Goal: Information Seeking & Learning: Learn about a topic

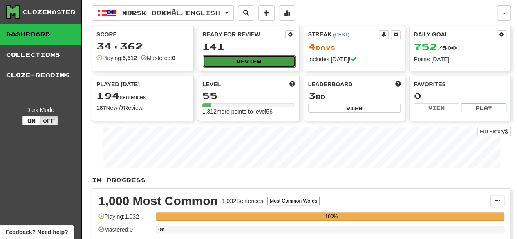
click at [253, 61] on button "Review" at bounding box center [249, 61] width 93 height 12
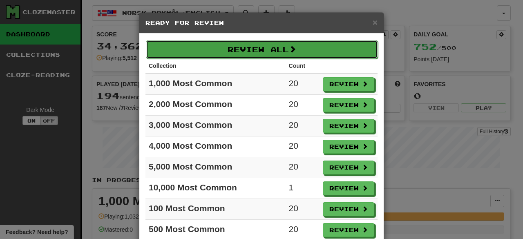
click at [280, 49] on button "Review All" at bounding box center [262, 49] width 232 height 19
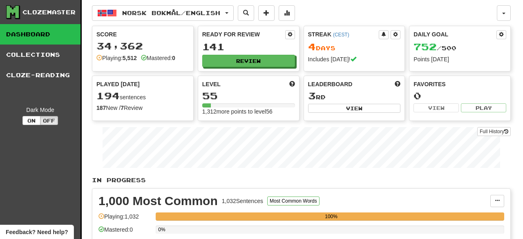
select select "********"
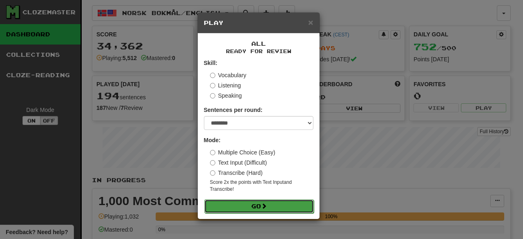
click at [259, 208] on button "Go" at bounding box center [259, 207] width 110 height 14
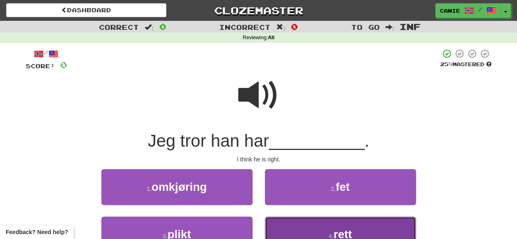
click at [317, 228] on button "4 . rett" at bounding box center [340, 235] width 151 height 36
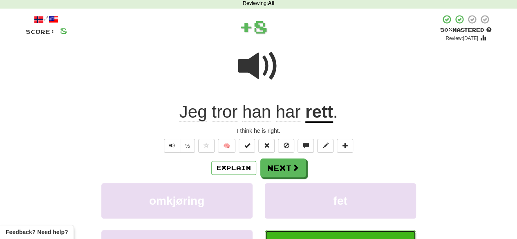
scroll to position [35, 0]
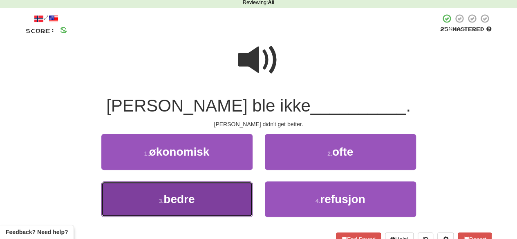
click at [232, 198] on button "3 . bedre" at bounding box center [176, 200] width 151 height 36
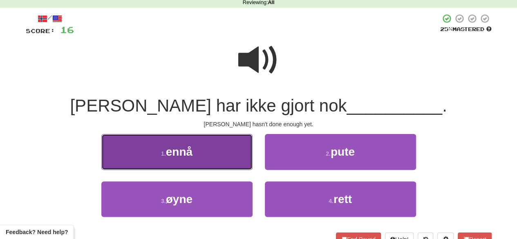
click at [202, 155] on button "1 . ennå" at bounding box center [176, 152] width 151 height 36
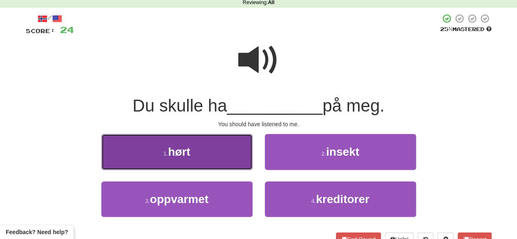
click at [203, 155] on button "1 . hørt" at bounding box center [176, 152] width 151 height 36
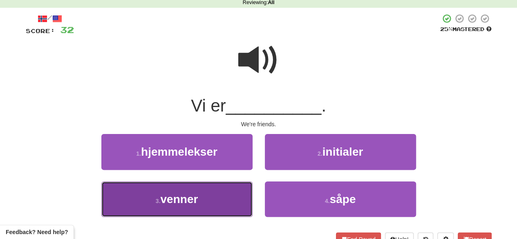
click at [191, 198] on span "venner" at bounding box center [179, 199] width 38 height 13
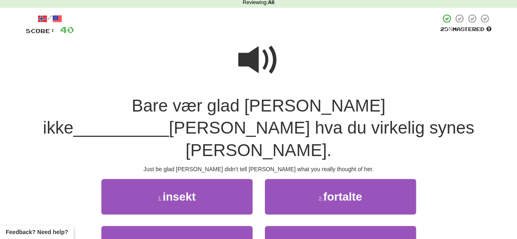
click at [257, 55] on span at bounding box center [258, 60] width 41 height 41
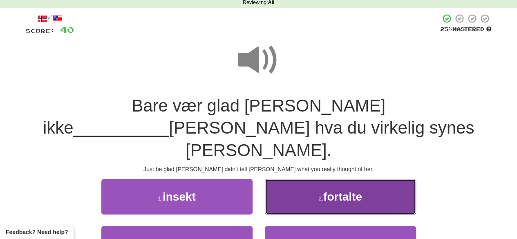
click at [295, 185] on button "2 . fortalte" at bounding box center [340, 197] width 151 height 36
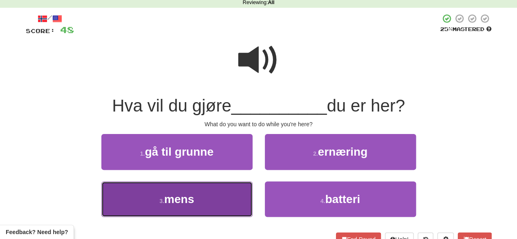
click at [222, 203] on button "3 . mens" at bounding box center [176, 200] width 151 height 36
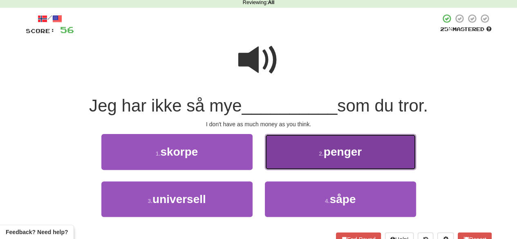
click at [290, 154] on button "2 . penger" at bounding box center [340, 152] width 151 height 36
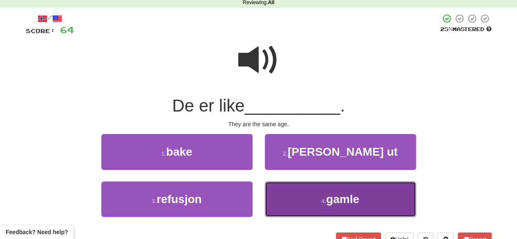
click at [323, 194] on button "4 . gamle" at bounding box center [340, 200] width 151 height 36
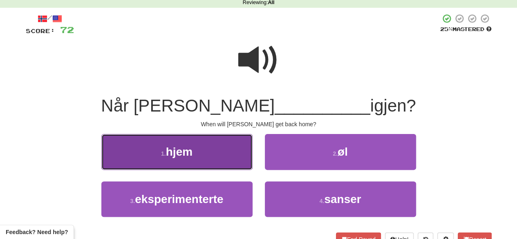
click at [234, 168] on button "1 . hjem" at bounding box center [176, 152] width 151 height 36
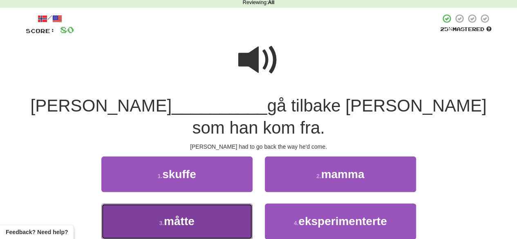
click at [192, 215] on span "måtte" at bounding box center [179, 221] width 31 height 13
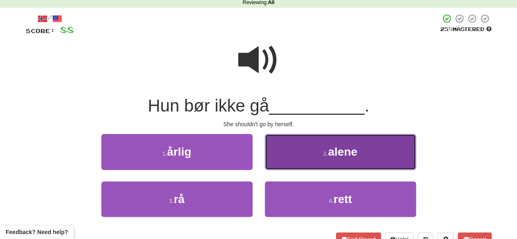
click at [324, 155] on small "2 ." at bounding box center [325, 153] width 5 height 7
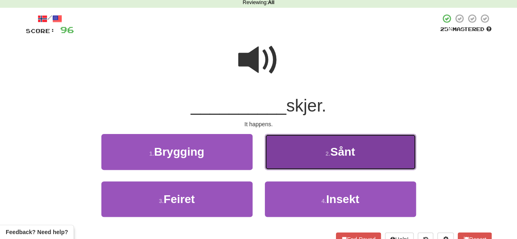
click at [328, 168] on button "2 . Sånt" at bounding box center [340, 152] width 151 height 36
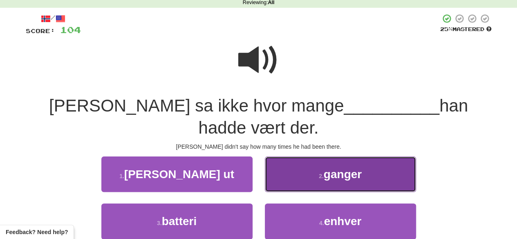
click at [295, 157] on button "2 . ganger" at bounding box center [340, 175] width 151 height 36
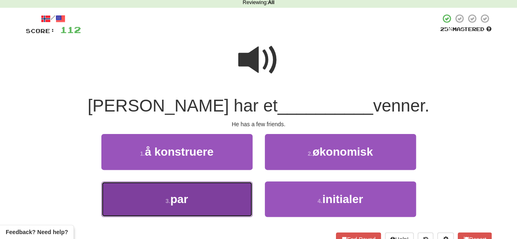
click at [221, 201] on button "3 . par" at bounding box center [176, 200] width 151 height 36
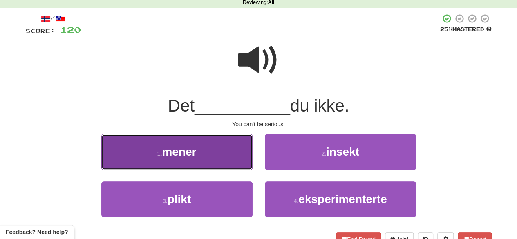
click at [238, 148] on button "1 . mener" at bounding box center [176, 152] width 151 height 36
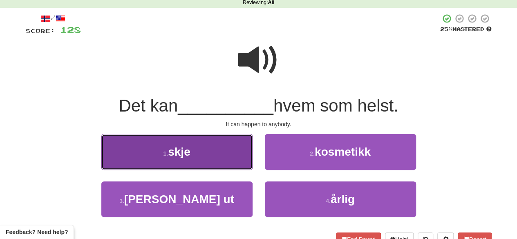
click at [200, 164] on button "1 . skje" at bounding box center [176, 152] width 151 height 36
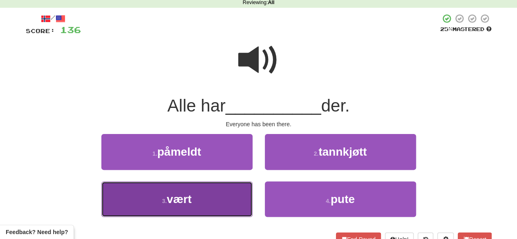
click at [234, 202] on button "3 . vært" at bounding box center [176, 200] width 151 height 36
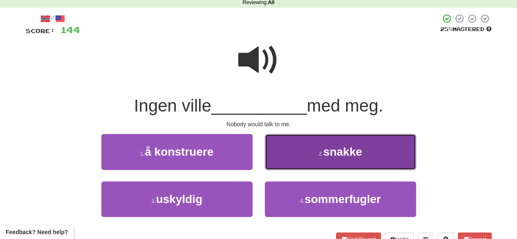
click at [294, 155] on button "2 . snakke" at bounding box center [340, 152] width 151 height 36
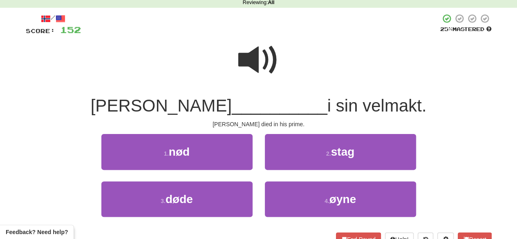
click at [258, 67] on span at bounding box center [258, 60] width 41 height 41
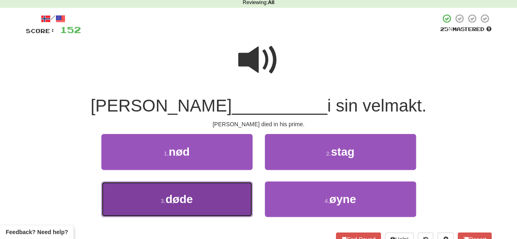
click at [216, 200] on button "3 . døde" at bounding box center [176, 200] width 151 height 36
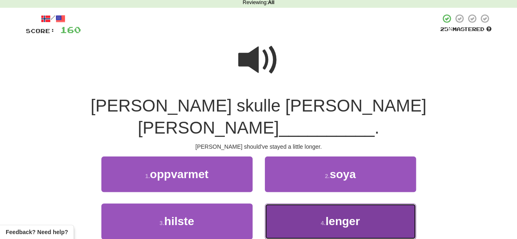
click at [297, 204] on button "4 . lenger" at bounding box center [340, 222] width 151 height 36
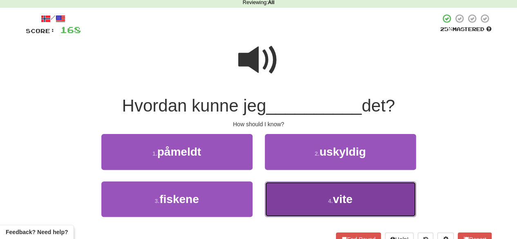
click at [289, 210] on button "4 . vite" at bounding box center [340, 200] width 151 height 36
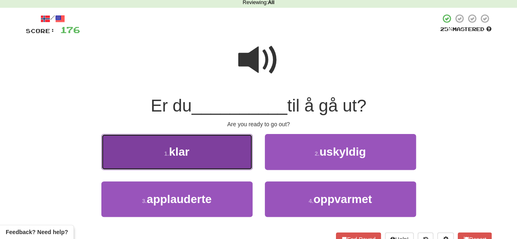
click at [204, 146] on button "1 . klar" at bounding box center [176, 152] width 151 height 36
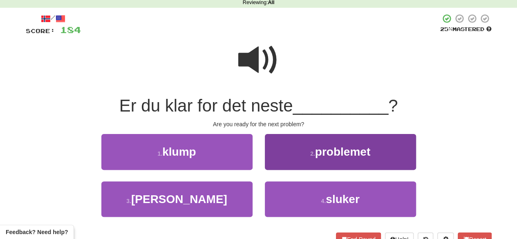
click at [311, 167] on div "2 . problemet" at bounding box center [341, 157] width 164 height 47
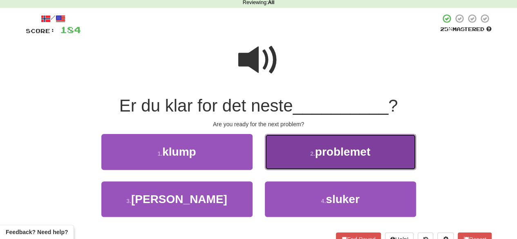
click at [311, 167] on button "2 . problemet" at bounding box center [340, 152] width 151 height 36
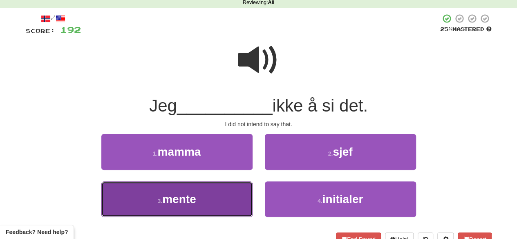
click at [200, 204] on button "3 . mente" at bounding box center [176, 200] width 151 height 36
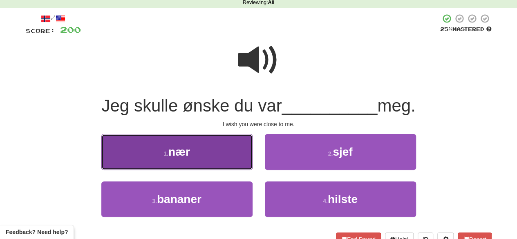
click at [218, 161] on button "1 . nær" at bounding box center [176, 152] width 151 height 36
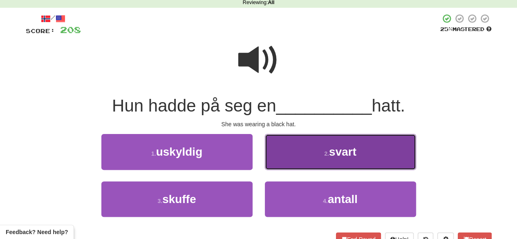
click at [332, 161] on button "2 . svart" at bounding box center [340, 152] width 151 height 36
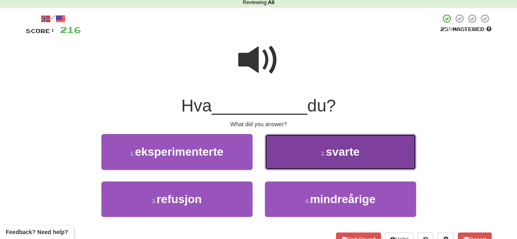
click at [302, 157] on button "2 . svarte" at bounding box center [340, 152] width 151 height 36
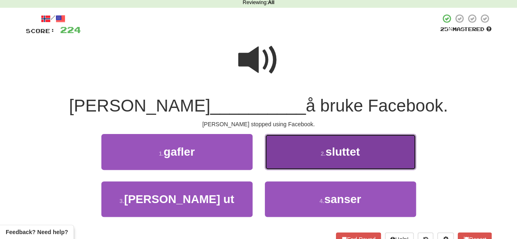
click at [318, 154] on button "2 . sluttet" at bounding box center [340, 152] width 151 height 36
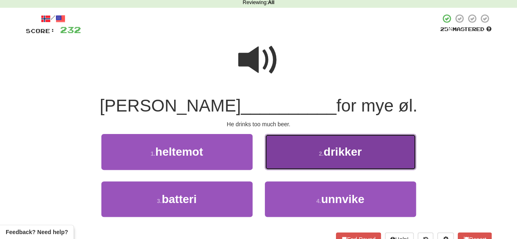
click at [288, 159] on button "2 . drikker" at bounding box center [340, 152] width 151 height 36
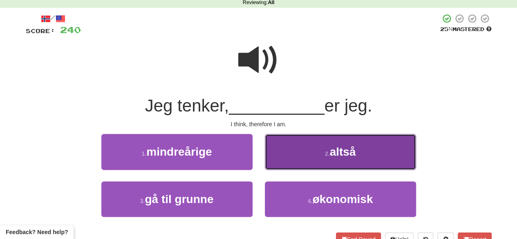
click at [285, 149] on button "2 . altså" at bounding box center [340, 152] width 151 height 36
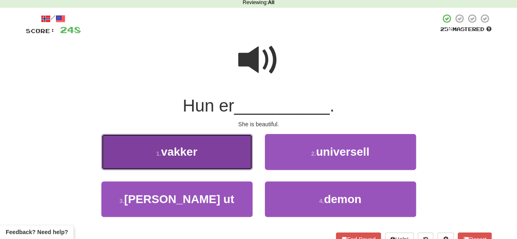
click at [216, 159] on button "1 . vakker" at bounding box center [176, 152] width 151 height 36
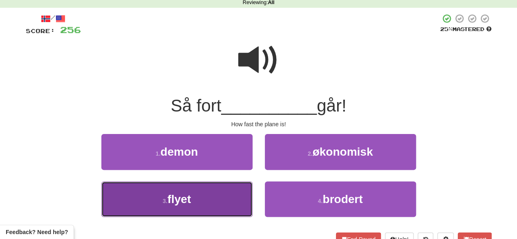
click at [215, 190] on button "3 . flyet" at bounding box center [176, 200] width 151 height 36
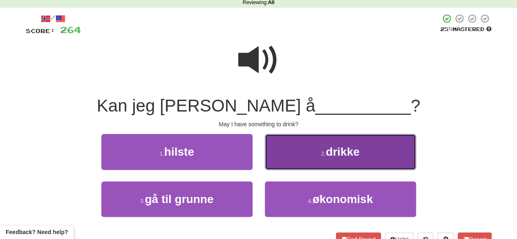
click at [344, 147] on span "drikke" at bounding box center [343, 152] width 34 height 13
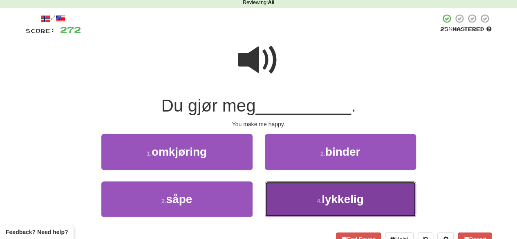
click at [301, 193] on button "4 . lykkelig" at bounding box center [340, 200] width 151 height 36
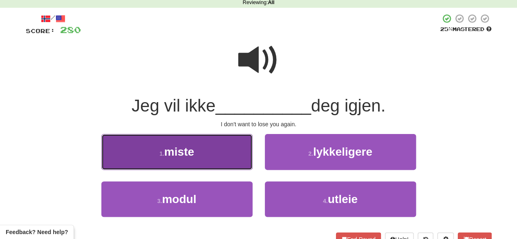
click at [205, 144] on button "1 . miste" at bounding box center [176, 152] width 151 height 36
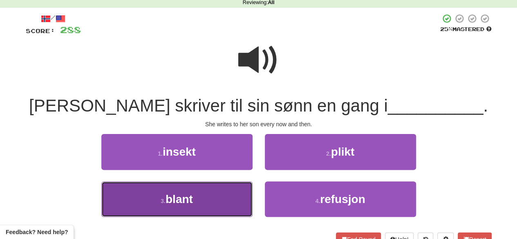
click at [240, 183] on button "3 . blant" at bounding box center [176, 200] width 151 height 36
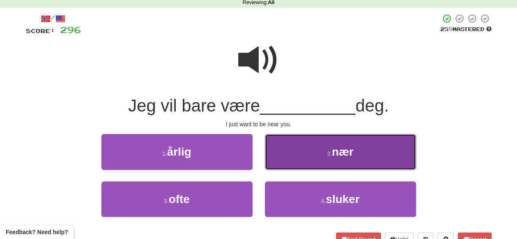
click at [294, 146] on button "2 . nær" at bounding box center [340, 152] width 151 height 36
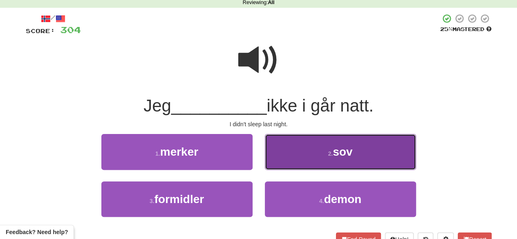
click at [308, 150] on button "2 . sov" at bounding box center [340, 152] width 151 height 36
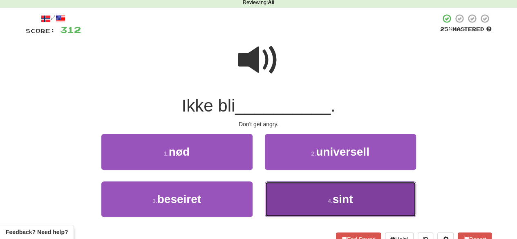
click at [310, 204] on button "4 . sint" at bounding box center [340, 200] width 151 height 36
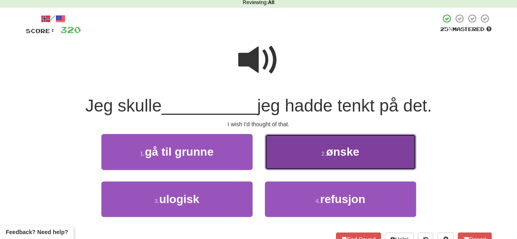
click at [299, 157] on button "2 . ønske" at bounding box center [340, 152] width 151 height 36
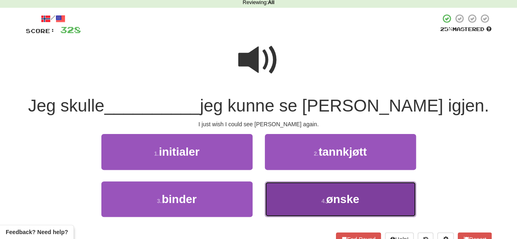
click at [305, 193] on button "4 . ønske" at bounding box center [340, 200] width 151 height 36
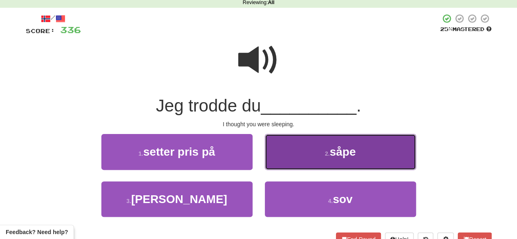
click at [291, 147] on button "2 . såpe" at bounding box center [340, 152] width 151 height 36
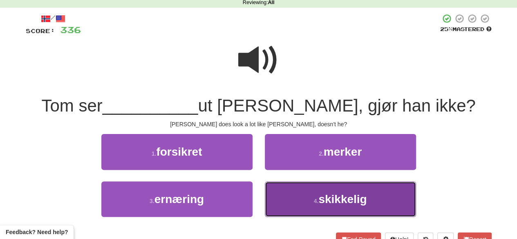
click at [314, 196] on button "4 . skikkelig" at bounding box center [340, 200] width 151 height 36
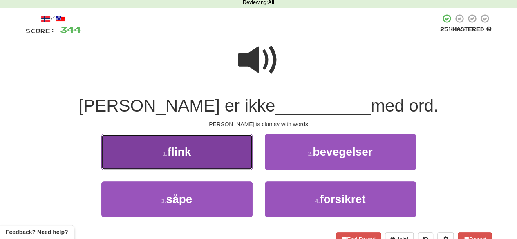
click at [222, 165] on button "1 . flink" at bounding box center [176, 152] width 151 height 36
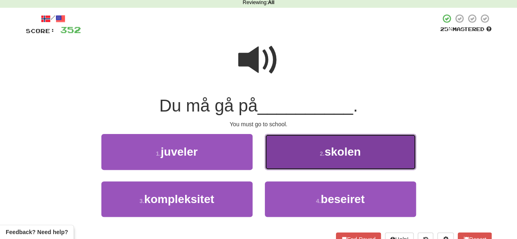
click at [272, 166] on button "2 . skolen" at bounding box center [340, 152] width 151 height 36
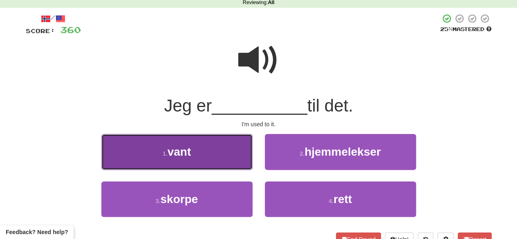
click at [242, 152] on button "1 . vant" at bounding box center [176, 152] width 151 height 36
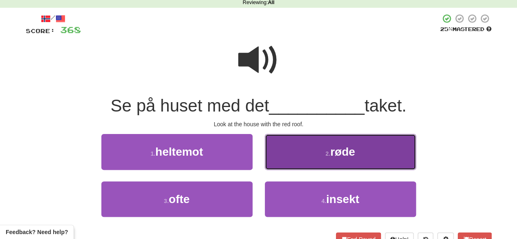
click at [290, 153] on button "2 . røde" at bounding box center [340, 152] width 151 height 36
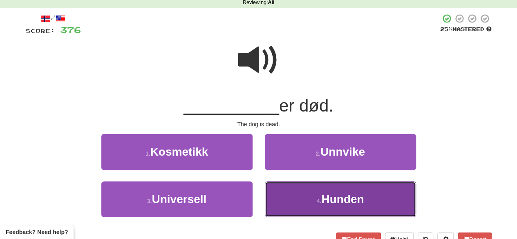
click at [302, 206] on button "4 . Hunden" at bounding box center [340, 200] width 151 height 36
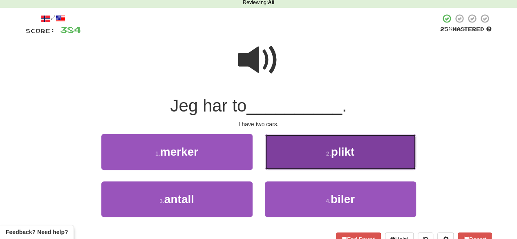
click at [281, 164] on button "2 . plikt" at bounding box center [340, 152] width 151 height 36
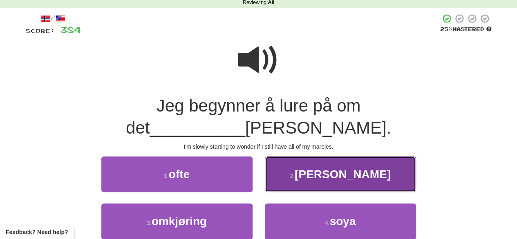
click at [301, 157] on button "2 . feiler" at bounding box center [340, 175] width 151 height 36
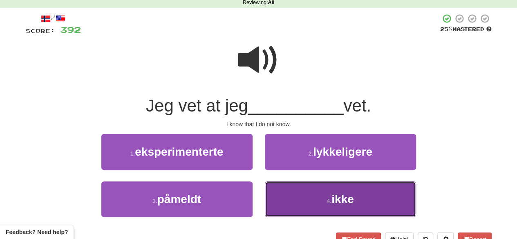
click at [290, 191] on button "4 . ikke" at bounding box center [340, 200] width 151 height 36
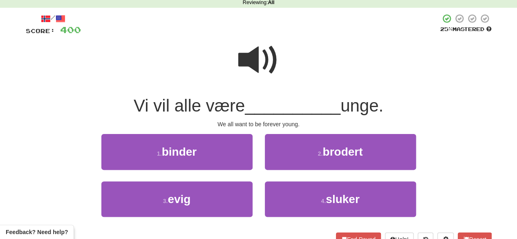
click at [269, 67] on span at bounding box center [258, 60] width 41 height 41
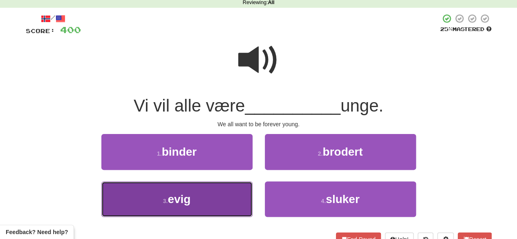
click at [244, 197] on button "3 . evig" at bounding box center [176, 200] width 151 height 36
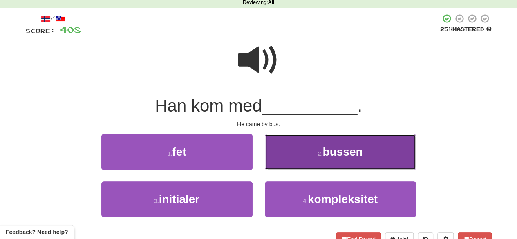
click at [304, 162] on button "2 . bussen" at bounding box center [340, 152] width 151 height 36
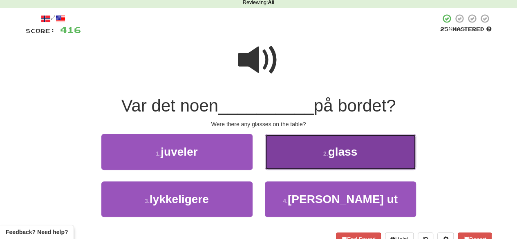
click at [294, 153] on button "2 . glass" at bounding box center [340, 152] width 151 height 36
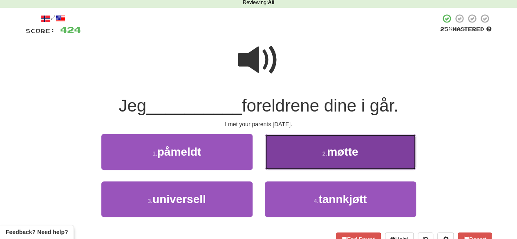
click at [298, 146] on button "2 . møtte" at bounding box center [340, 152] width 151 height 36
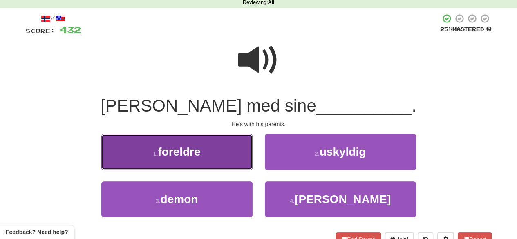
click at [227, 156] on button "1 . foreldre" at bounding box center [176, 152] width 151 height 36
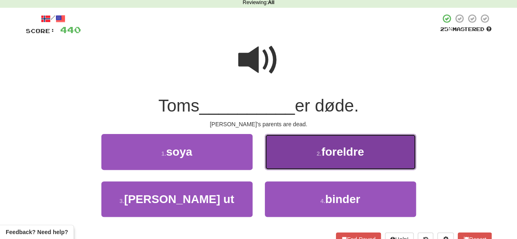
click at [318, 156] on small "2 ." at bounding box center [319, 153] width 5 height 7
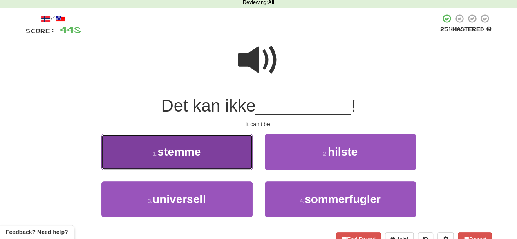
click at [241, 157] on button "1 . stemme" at bounding box center [176, 152] width 151 height 36
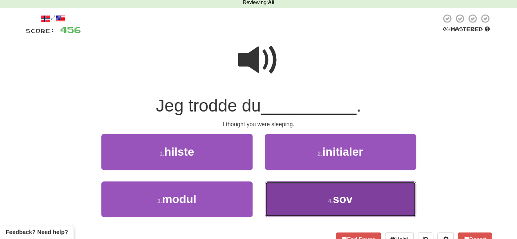
click at [321, 200] on button "4 . sov" at bounding box center [340, 200] width 151 height 36
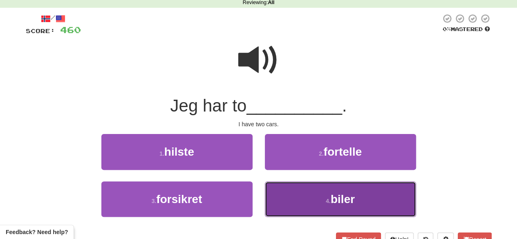
click at [310, 195] on button "4 . biler" at bounding box center [340, 200] width 151 height 36
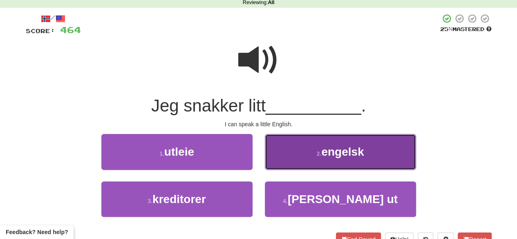
click at [303, 159] on button "2 . engelsk" at bounding box center [340, 152] width 151 height 36
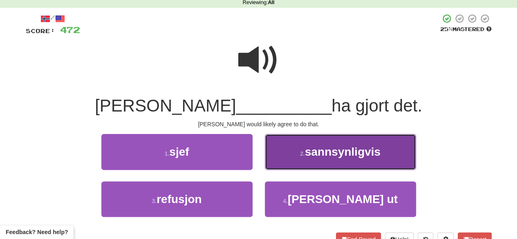
click at [310, 149] on span "sannsynligvis" at bounding box center [343, 152] width 76 height 13
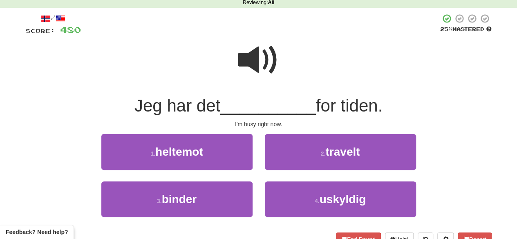
click at [251, 59] on span at bounding box center [258, 60] width 41 height 41
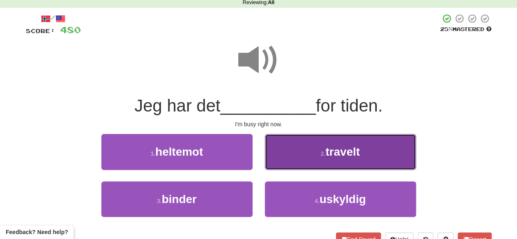
click at [315, 167] on button "2 . travelt" at bounding box center [340, 152] width 151 height 36
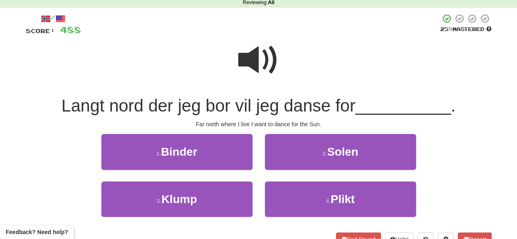
click at [260, 64] on span at bounding box center [258, 60] width 41 height 41
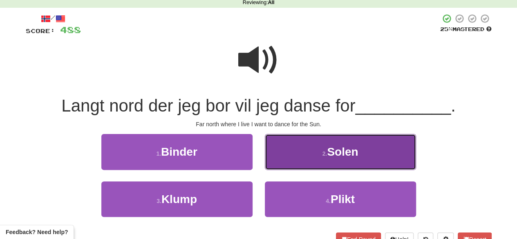
click at [314, 155] on button "2 . Solen" at bounding box center [340, 152] width 151 height 36
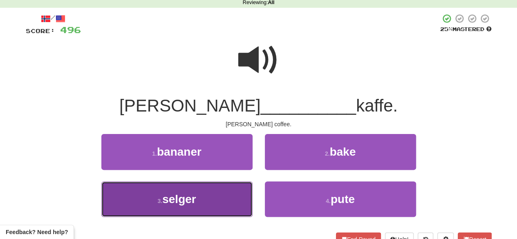
click at [238, 196] on button "3 . selger" at bounding box center [176, 200] width 151 height 36
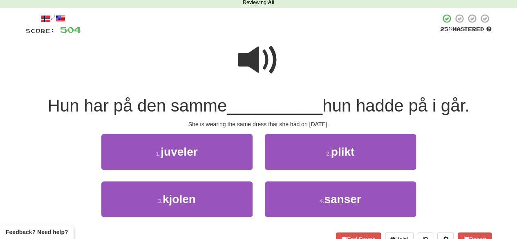
click at [260, 73] on span at bounding box center [258, 60] width 41 height 41
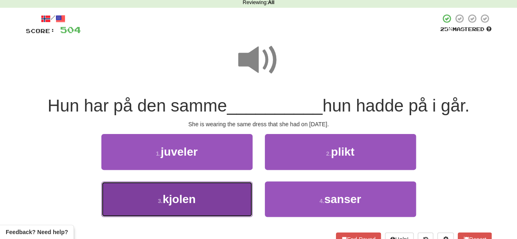
click at [220, 197] on button "3 . kjolen" at bounding box center [176, 200] width 151 height 36
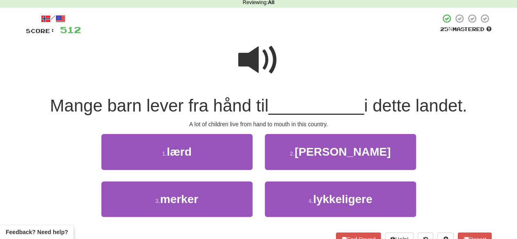
click at [265, 52] on span at bounding box center [258, 60] width 41 height 41
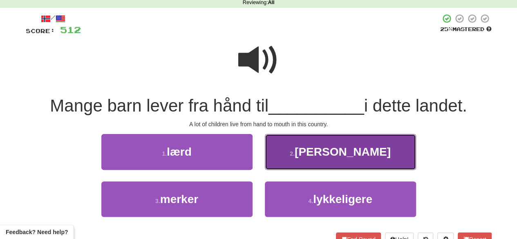
click at [296, 152] on button "2 . munn" at bounding box center [340, 152] width 151 height 36
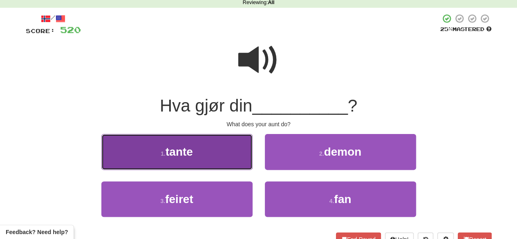
click at [235, 159] on button "1 . tante" at bounding box center [176, 152] width 151 height 36
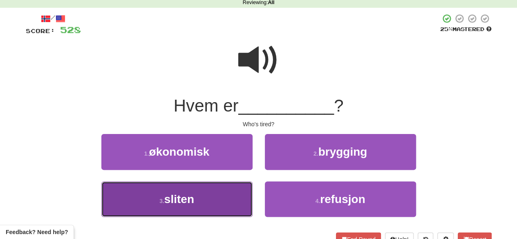
click at [224, 193] on button "3 . sliten" at bounding box center [176, 200] width 151 height 36
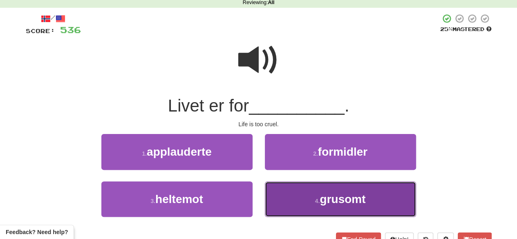
click at [312, 202] on button "4 . grusomt" at bounding box center [340, 200] width 151 height 36
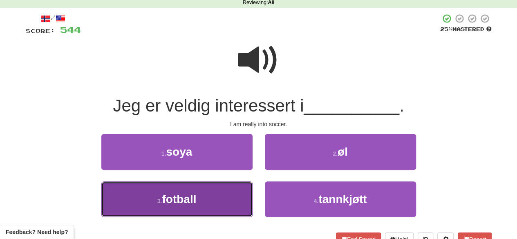
click at [241, 199] on button "3 . fotball" at bounding box center [176, 200] width 151 height 36
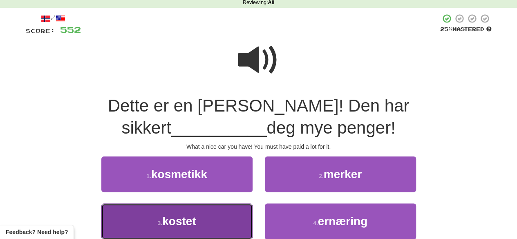
click at [219, 219] on button "3 . kostet" at bounding box center [176, 222] width 151 height 36
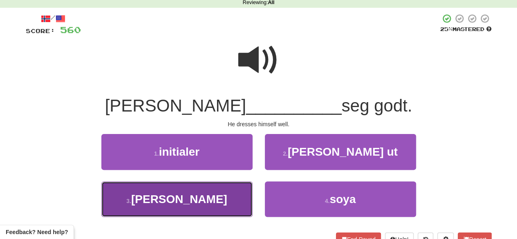
click at [229, 197] on button "3 . kler" at bounding box center [176, 200] width 151 height 36
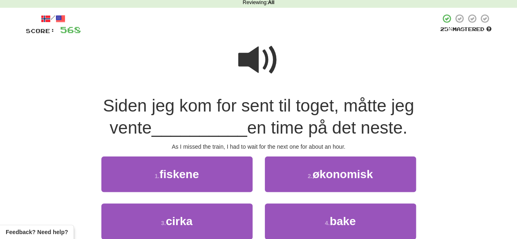
click at [260, 64] on span at bounding box center [258, 60] width 41 height 41
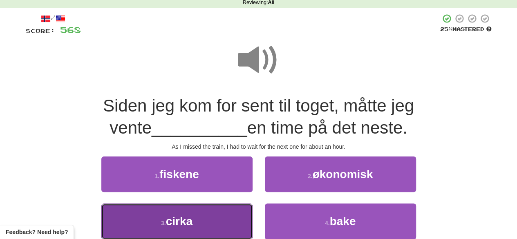
click at [229, 210] on button "3 . cirka" at bounding box center [176, 222] width 151 height 36
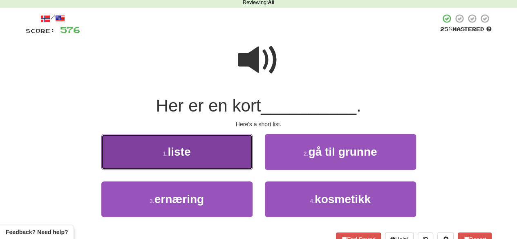
click at [227, 141] on button "1 . liste" at bounding box center [176, 152] width 151 height 36
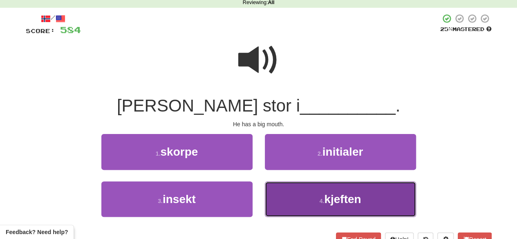
click at [301, 195] on button "4 . kjeften" at bounding box center [340, 200] width 151 height 36
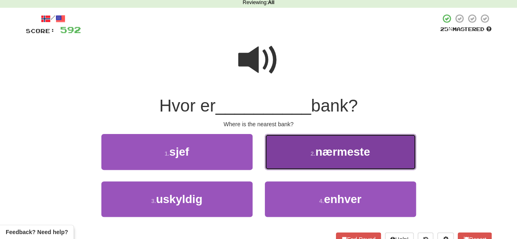
click at [309, 149] on button "2 . nærmeste" at bounding box center [340, 152] width 151 height 36
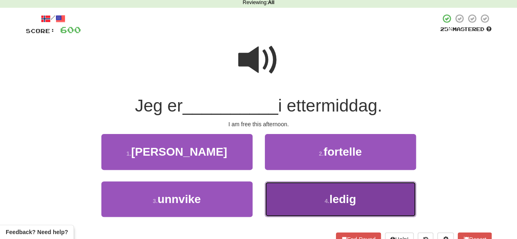
click at [292, 216] on button "4 . ledig" at bounding box center [340, 200] width 151 height 36
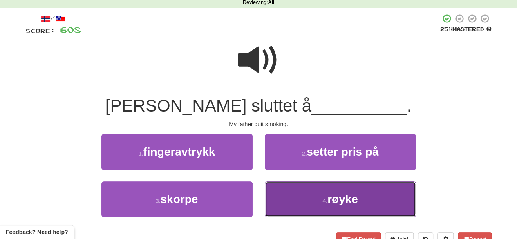
click at [305, 193] on button "4 . røyke" at bounding box center [340, 200] width 151 height 36
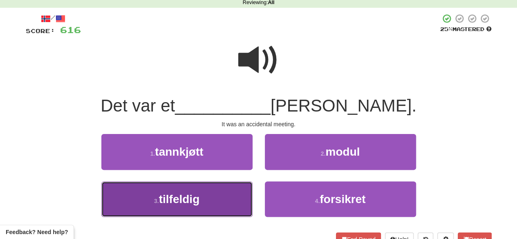
click at [213, 195] on button "3 . tilfeldig" at bounding box center [176, 200] width 151 height 36
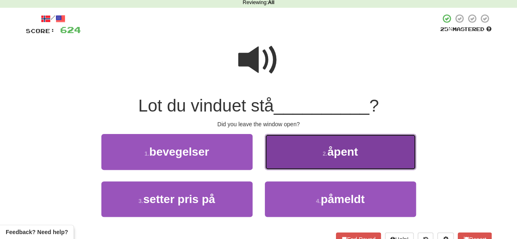
click at [294, 153] on button "2 . åpent" at bounding box center [340, 152] width 151 height 36
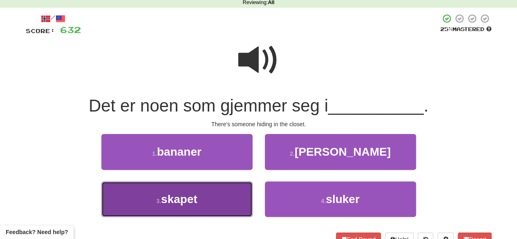
click at [224, 200] on button "3 . skapet" at bounding box center [176, 200] width 151 height 36
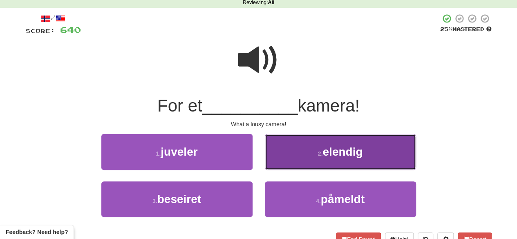
click at [310, 141] on button "2 . elendig" at bounding box center [340, 152] width 151 height 36
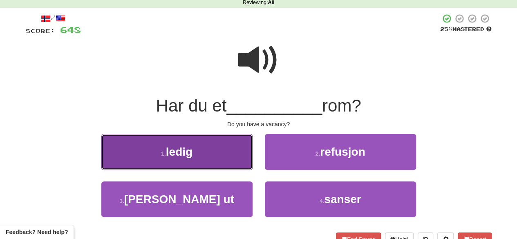
click at [236, 151] on button "1 . ledig" at bounding box center [176, 152] width 151 height 36
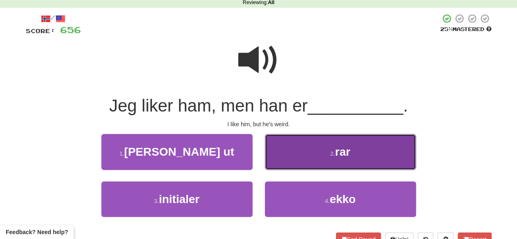
click at [353, 154] on button "2 . rar" at bounding box center [340, 152] width 151 height 36
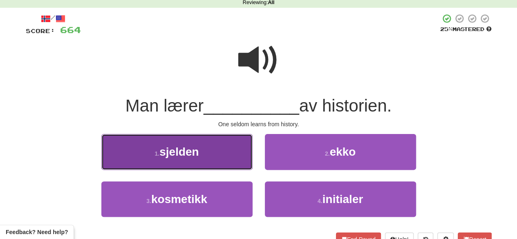
click at [227, 139] on button "1 . sjelden" at bounding box center [176, 152] width 151 height 36
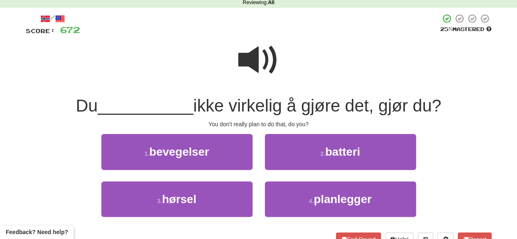
click at [261, 76] on span at bounding box center [258, 60] width 41 height 41
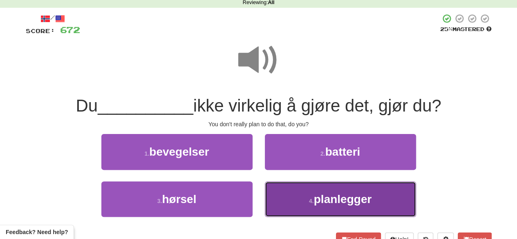
click at [322, 194] on span "planlegger" at bounding box center [343, 199] width 58 height 13
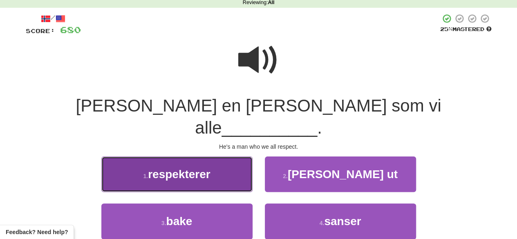
click at [194, 168] on span "respekterer" at bounding box center [179, 174] width 63 height 13
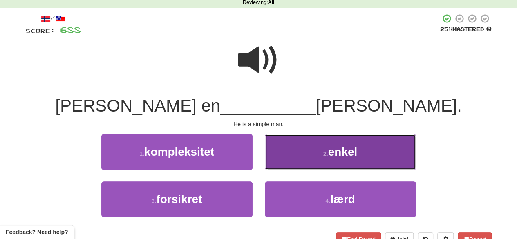
click at [290, 159] on button "2 . enkel" at bounding box center [340, 152] width 151 height 36
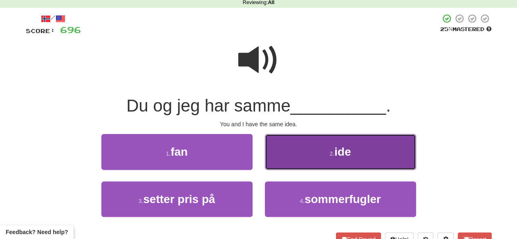
click at [313, 153] on button "2 . ide" at bounding box center [340, 152] width 151 height 36
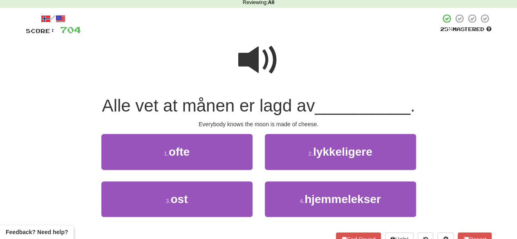
click at [268, 55] on span at bounding box center [258, 60] width 41 height 41
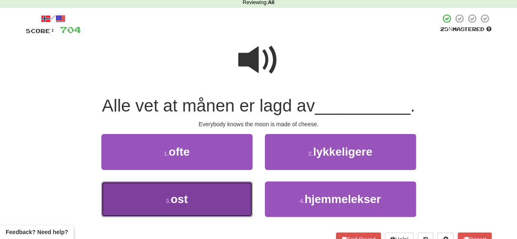
click at [206, 208] on button "3 . ost" at bounding box center [176, 200] width 151 height 36
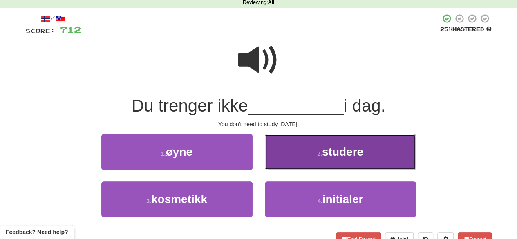
click at [273, 164] on button "2 . studere" at bounding box center [340, 152] width 151 height 36
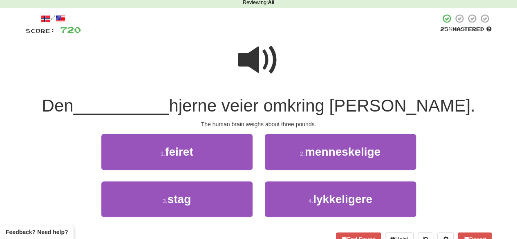
click at [268, 62] on span at bounding box center [258, 60] width 41 height 41
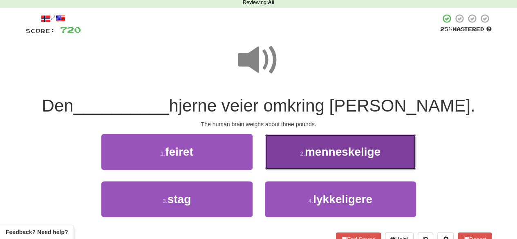
click at [313, 151] on span "menneskelige" at bounding box center [343, 152] width 76 height 13
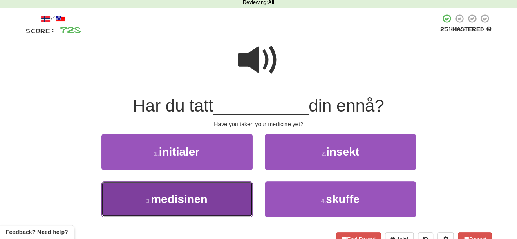
click at [191, 202] on span "medisinen" at bounding box center [179, 199] width 56 height 13
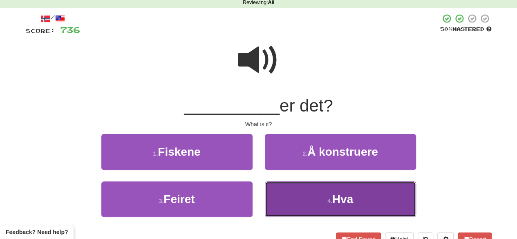
click at [308, 212] on button "4 . Hva" at bounding box center [340, 200] width 151 height 36
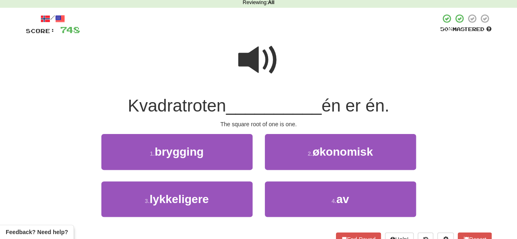
click at [266, 74] on span at bounding box center [258, 60] width 41 height 41
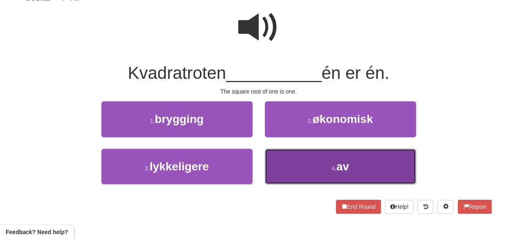
click at [307, 175] on button "4 . av" at bounding box center [340, 167] width 151 height 36
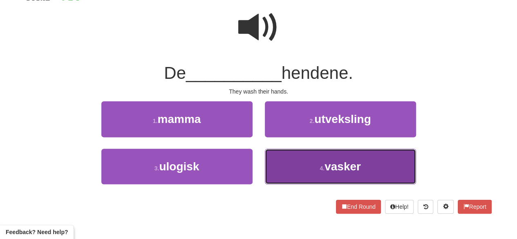
click at [305, 170] on button "4 . vasker" at bounding box center [340, 167] width 151 height 36
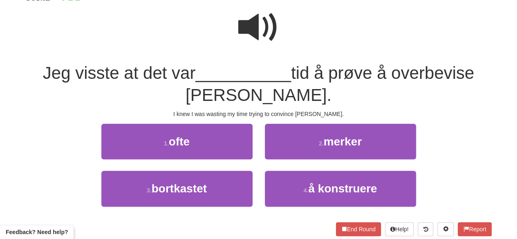
click at [254, 36] on span at bounding box center [258, 27] width 41 height 41
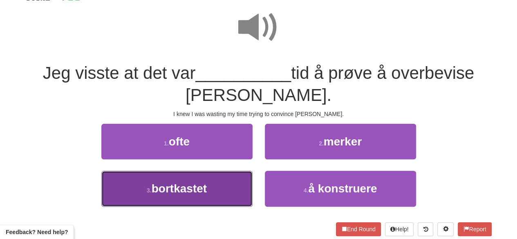
click at [209, 198] on button "3 . bortkastet" at bounding box center [176, 189] width 151 height 36
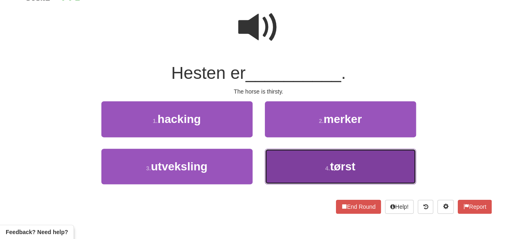
click at [281, 165] on button "4 . tørst" at bounding box center [340, 167] width 151 height 36
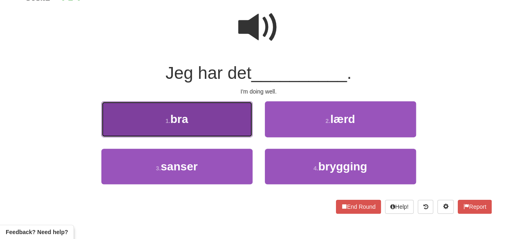
click at [218, 122] on button "1 . bra" at bounding box center [176, 119] width 151 height 36
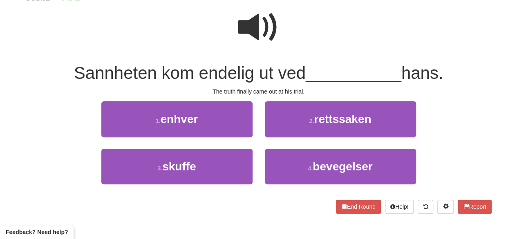
click at [257, 18] on span at bounding box center [258, 27] width 41 height 41
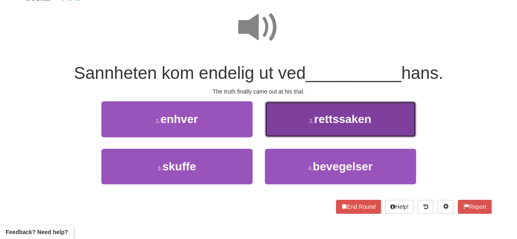
click at [283, 118] on button "2 . rettssaken" at bounding box center [340, 119] width 151 height 36
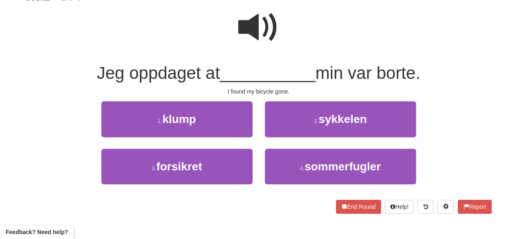
click at [259, 25] on span at bounding box center [258, 27] width 41 height 41
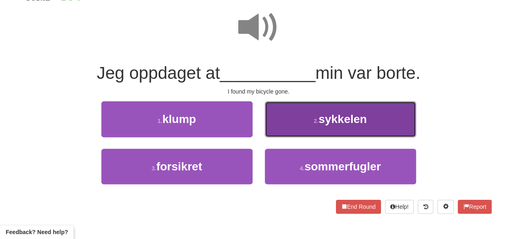
click at [301, 125] on button "2 . sykkelen" at bounding box center [340, 119] width 151 height 36
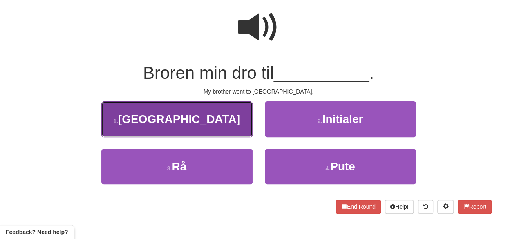
click at [185, 136] on button "1 . Italia" at bounding box center [176, 119] width 151 height 36
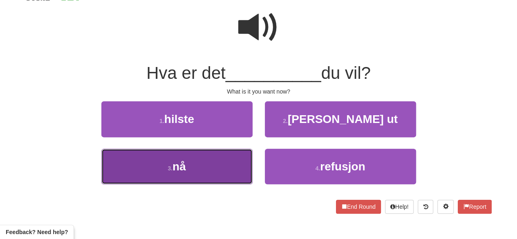
click at [218, 170] on button "3 . nå" at bounding box center [176, 167] width 151 height 36
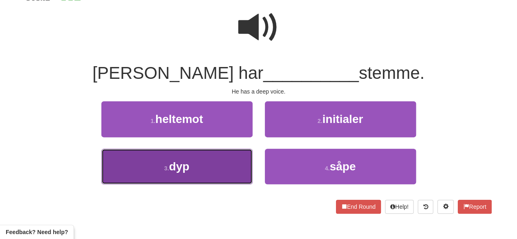
click at [219, 161] on button "3 . dyp" at bounding box center [176, 167] width 151 height 36
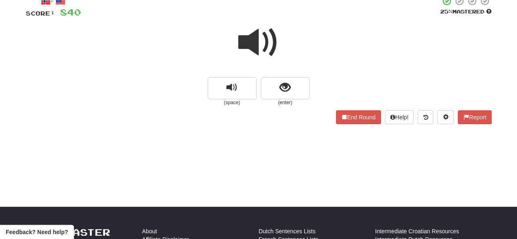
scroll to position [53, 0]
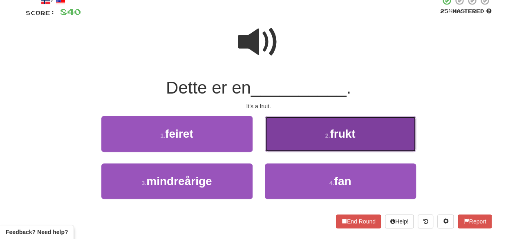
click at [311, 143] on button "2 . frukt" at bounding box center [340, 134] width 151 height 36
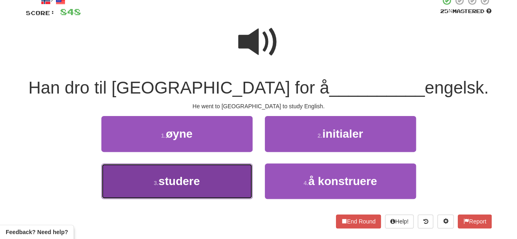
click at [200, 172] on button "3 . studere" at bounding box center [176, 182] width 151 height 36
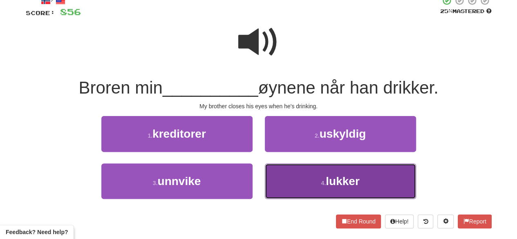
click at [302, 186] on button "4 . lukker" at bounding box center [340, 182] width 151 height 36
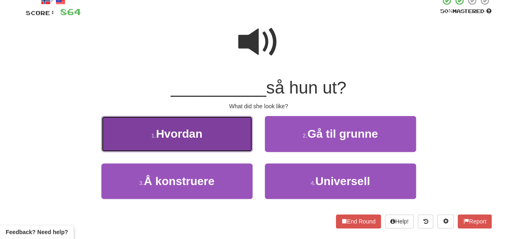
click at [184, 135] on span "Hvordan" at bounding box center [179, 134] width 47 height 13
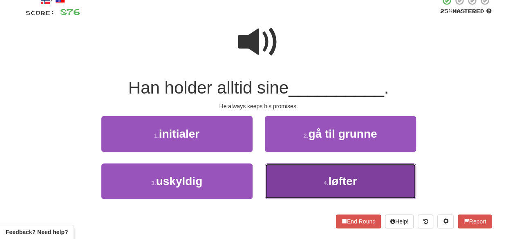
click at [299, 173] on button "4 . løfter" at bounding box center [340, 182] width 151 height 36
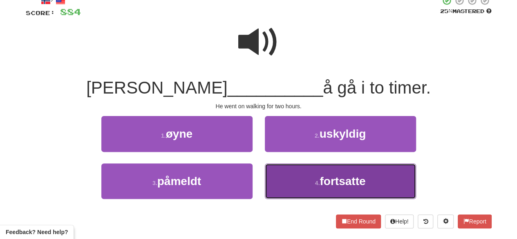
click at [312, 179] on button "4 . fortsatte" at bounding box center [340, 182] width 151 height 36
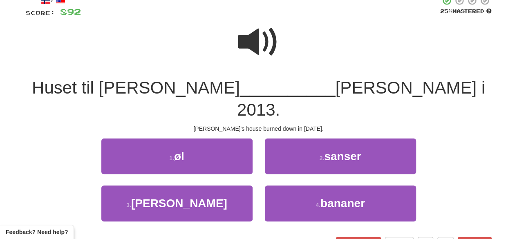
click at [255, 34] on span at bounding box center [258, 42] width 41 height 41
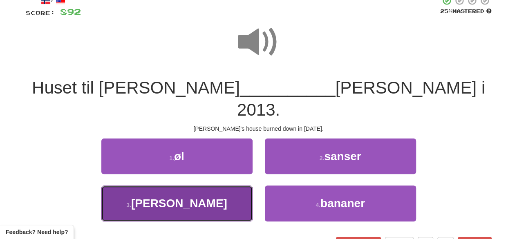
click at [208, 186] on button "3 . brant" at bounding box center [176, 204] width 151 height 36
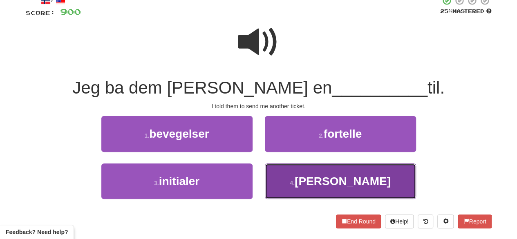
click at [324, 176] on button "4 . billett" at bounding box center [340, 182] width 151 height 36
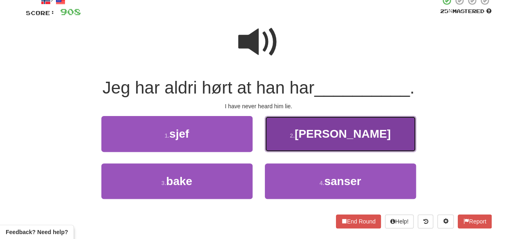
click at [315, 138] on button "2 . løyet" at bounding box center [340, 134] width 151 height 36
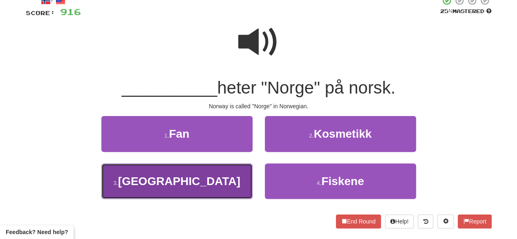
click at [226, 189] on button "3 . Norge" at bounding box center [176, 182] width 151 height 36
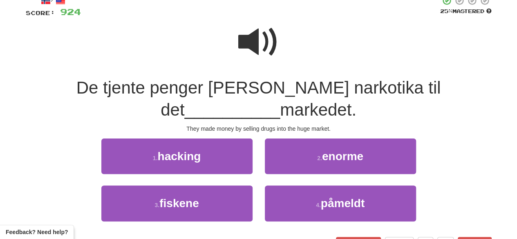
click at [256, 48] on span at bounding box center [258, 42] width 41 height 41
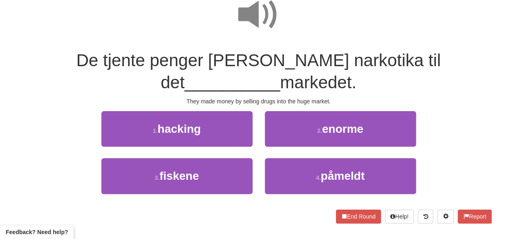
scroll to position [81, 0]
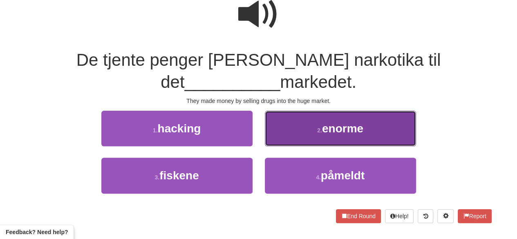
click at [276, 136] on button "2 . enorme" at bounding box center [340, 129] width 151 height 36
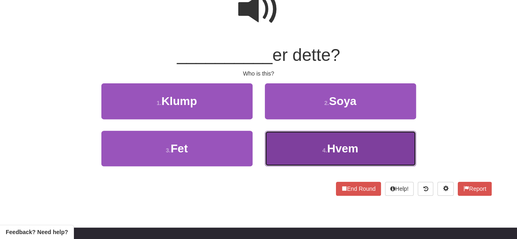
click at [293, 155] on button "4 . Hvem" at bounding box center [340, 149] width 151 height 36
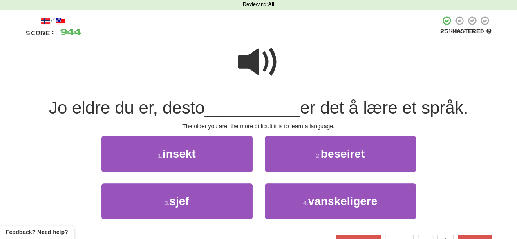
scroll to position [42, 0]
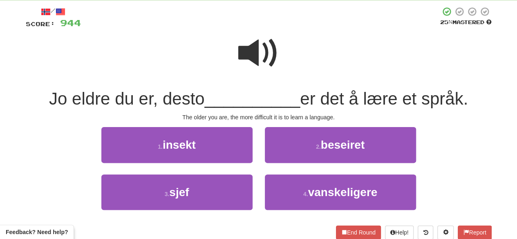
click at [258, 58] on span at bounding box center [258, 53] width 41 height 41
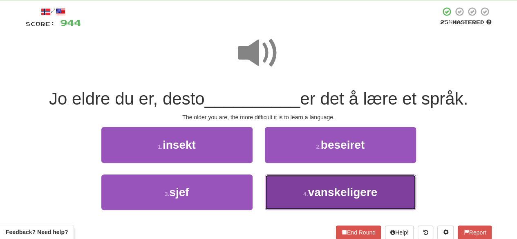
click at [285, 180] on button "4 . vanskeligere" at bounding box center [340, 193] width 151 height 36
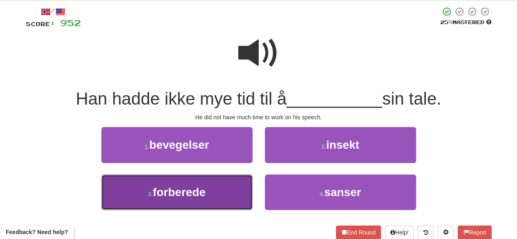
click at [222, 198] on button "3 . forberede" at bounding box center [176, 193] width 151 height 36
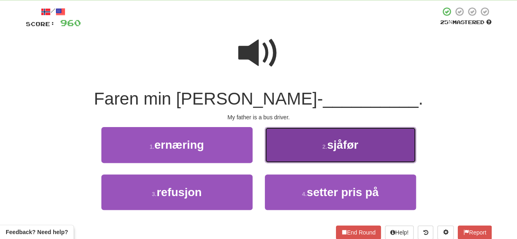
click at [280, 139] on button "2 . sjåfør" at bounding box center [340, 145] width 151 height 36
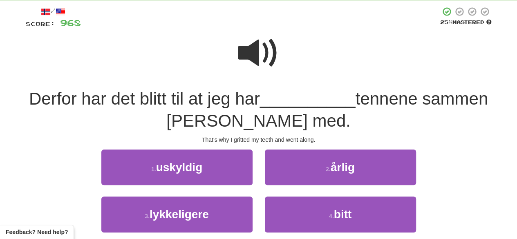
click at [274, 57] on span at bounding box center [258, 53] width 41 height 41
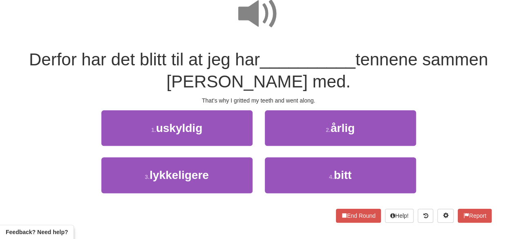
scroll to position [82, 0]
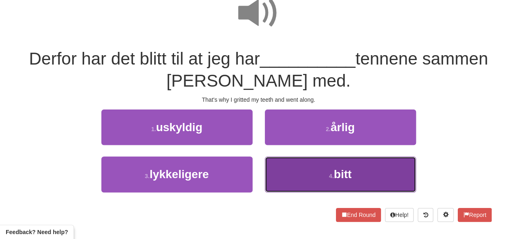
click at [308, 165] on button "4 . bitt" at bounding box center [340, 175] width 151 height 36
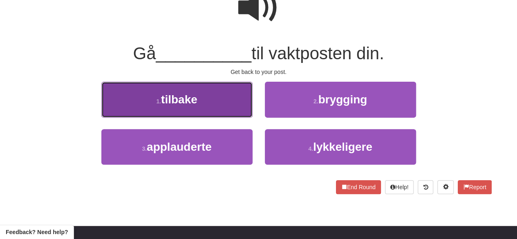
click at [157, 102] on small "1 ." at bounding box center [158, 101] width 5 height 7
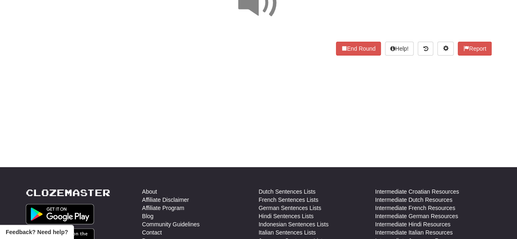
scroll to position [0, 0]
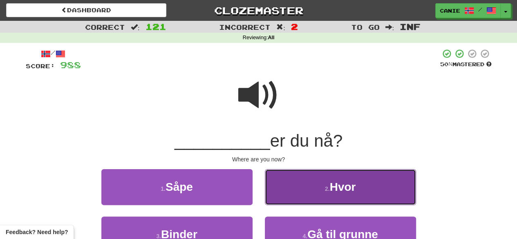
click at [294, 180] on button "2 . Hvor" at bounding box center [340, 187] width 151 height 36
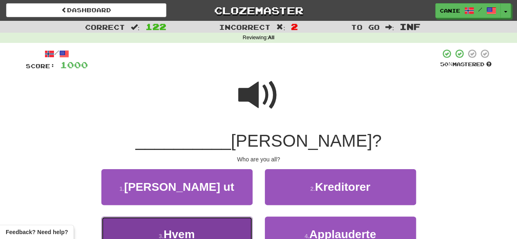
click at [224, 221] on button "3 . Hvem" at bounding box center [176, 235] width 151 height 36
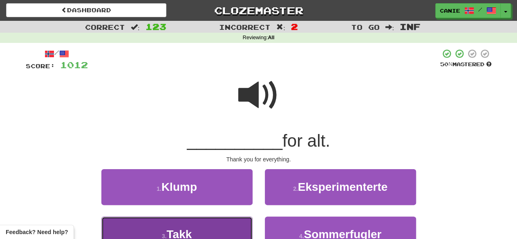
click at [219, 227] on button "3 . Takk" at bounding box center [176, 235] width 151 height 36
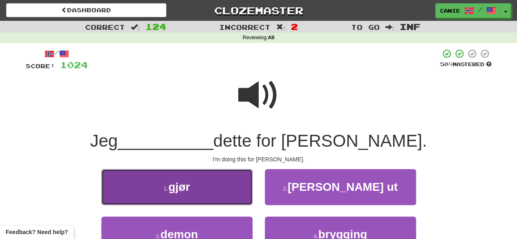
click at [225, 177] on button "1 . gjør" at bounding box center [176, 187] width 151 height 36
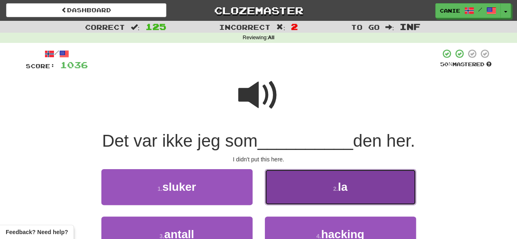
click at [307, 199] on button "2 . la" at bounding box center [340, 187] width 151 height 36
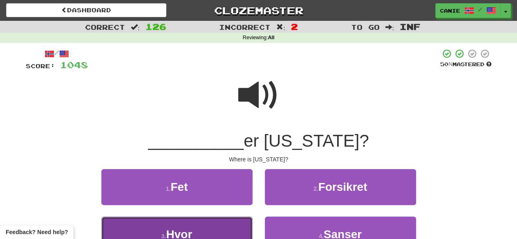
click at [231, 227] on button "3 . Hvor" at bounding box center [176, 235] width 151 height 36
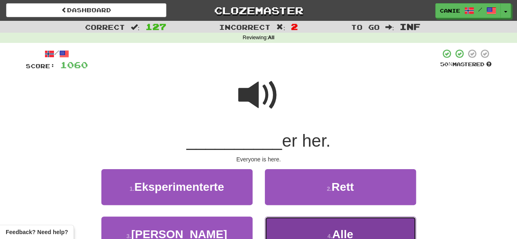
click at [310, 223] on button "4 . Alle" at bounding box center [340, 235] width 151 height 36
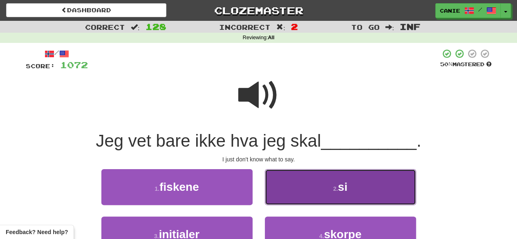
click at [303, 191] on button "2 . si" at bounding box center [340, 187] width 151 height 36
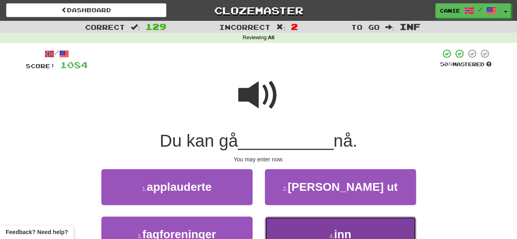
click at [316, 223] on button "4 . inn" at bounding box center [340, 235] width 151 height 36
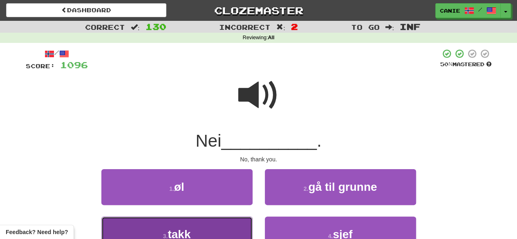
click at [213, 225] on button "3 . takk" at bounding box center [176, 235] width 151 height 36
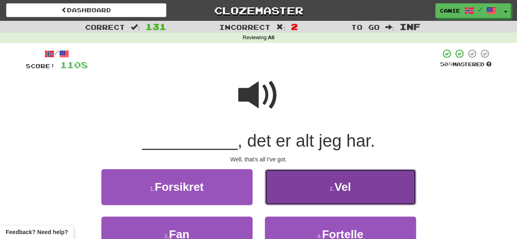
click at [299, 175] on button "2 . Vel" at bounding box center [340, 187] width 151 height 36
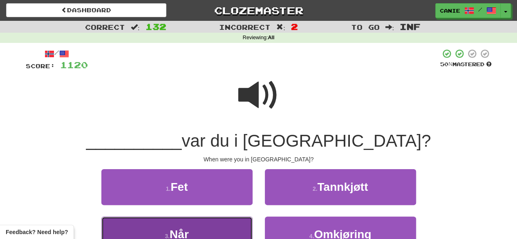
click at [229, 227] on button "3 . Når" at bounding box center [176, 235] width 151 height 36
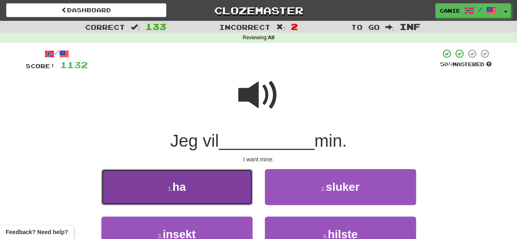
click at [236, 173] on button "1 . ha" at bounding box center [176, 187] width 151 height 36
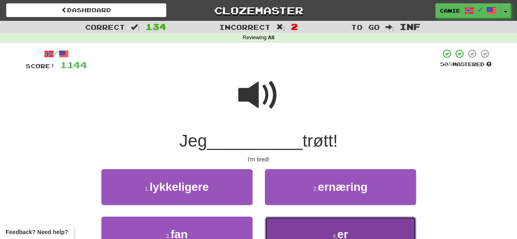
click at [310, 224] on button "4 . er" at bounding box center [340, 235] width 151 height 36
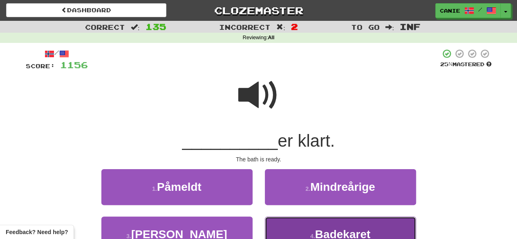
click at [285, 225] on button "4 . Badekaret" at bounding box center [340, 235] width 151 height 36
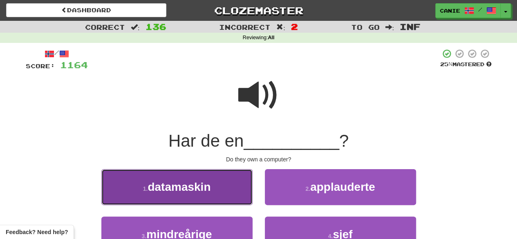
click at [227, 198] on button "1 . datamaskin" at bounding box center [176, 187] width 151 height 36
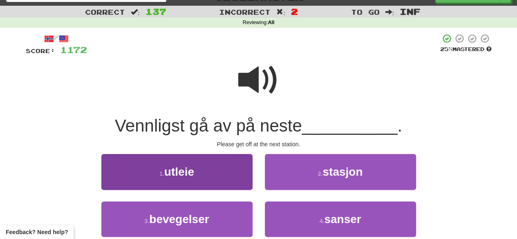
scroll to position [17, 0]
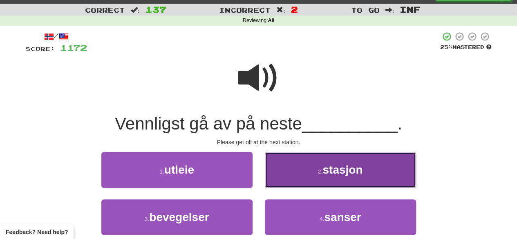
click at [305, 177] on button "2 . stasjon" at bounding box center [340, 170] width 151 height 36
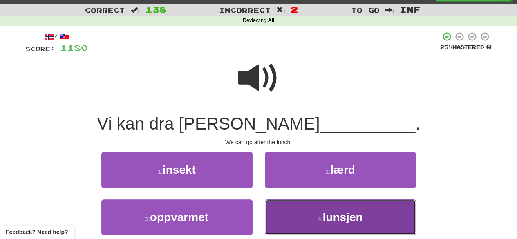
click at [319, 213] on button "4 . lunsjen" at bounding box center [340, 218] width 151 height 36
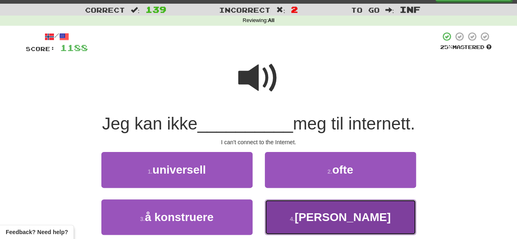
click at [315, 215] on button "4 . koble" at bounding box center [340, 218] width 151 height 36
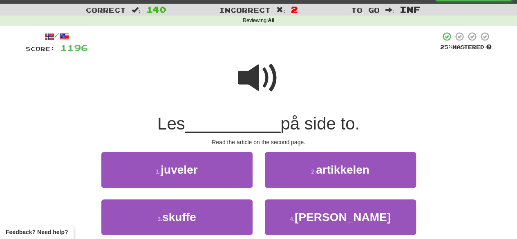
click at [260, 89] on span at bounding box center [258, 78] width 41 height 41
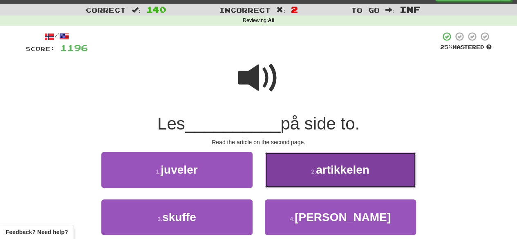
click at [309, 155] on button "2 . artikkelen" at bounding box center [340, 170] width 151 height 36
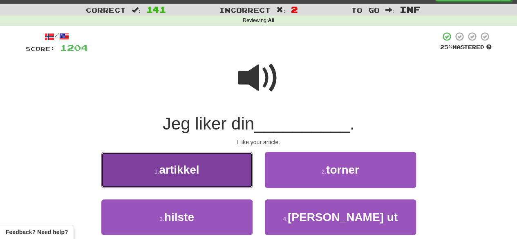
click at [235, 179] on button "1 . artikkel" at bounding box center [176, 170] width 151 height 36
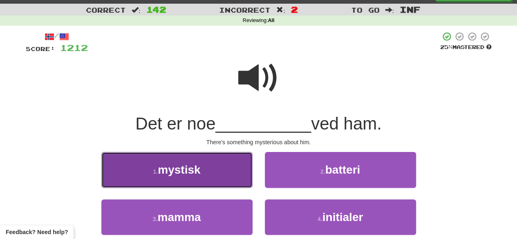
click at [216, 174] on button "1 . mystisk" at bounding box center [176, 170] width 151 height 36
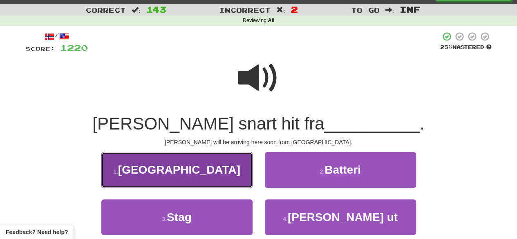
click at [164, 171] on span "Australia" at bounding box center [179, 170] width 122 height 13
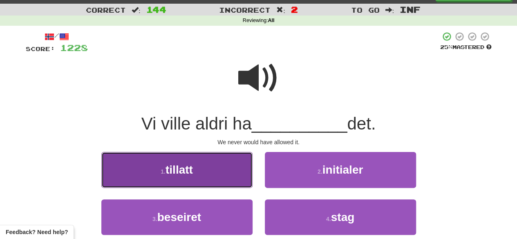
click at [212, 175] on button "1 . tillatt" at bounding box center [176, 170] width 151 height 36
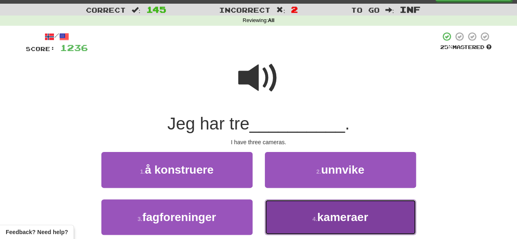
click at [332, 211] on span "kameraer" at bounding box center [342, 217] width 51 height 13
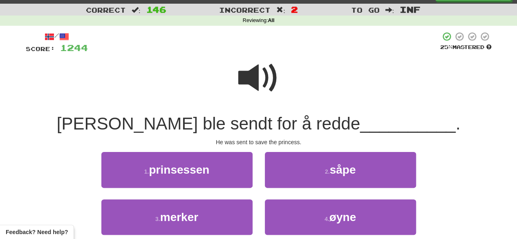
click at [264, 75] on span at bounding box center [258, 78] width 41 height 41
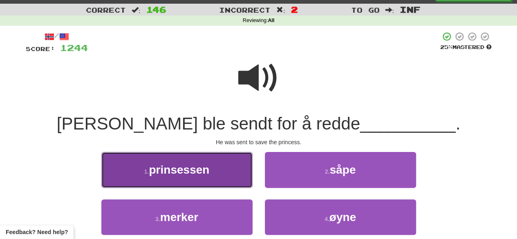
click at [221, 184] on button "1 . prinsessen" at bounding box center [176, 170] width 151 height 36
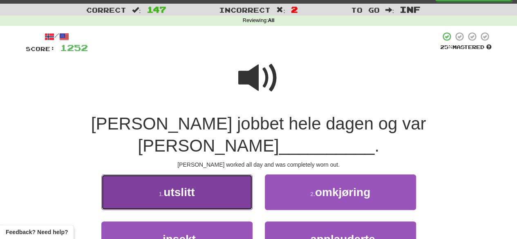
click at [211, 175] on button "1 . utslitt" at bounding box center [176, 193] width 151 height 36
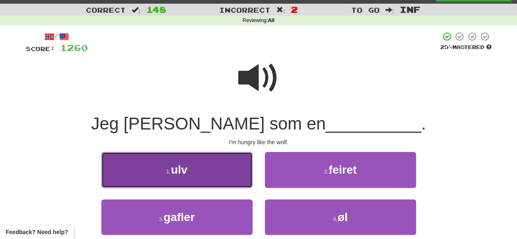
click at [204, 178] on button "1 . ulv" at bounding box center [176, 170] width 151 height 36
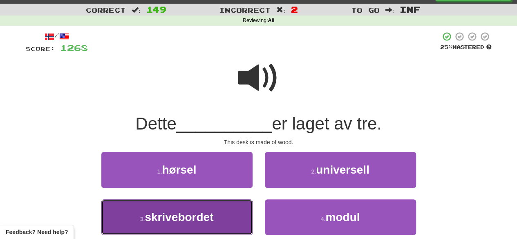
click at [206, 229] on button "3 . skrivebordet" at bounding box center [176, 218] width 151 height 36
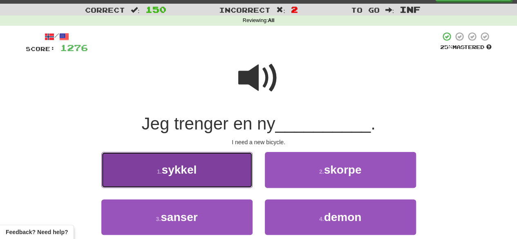
click at [211, 178] on button "1 . sykkel" at bounding box center [176, 170] width 151 height 36
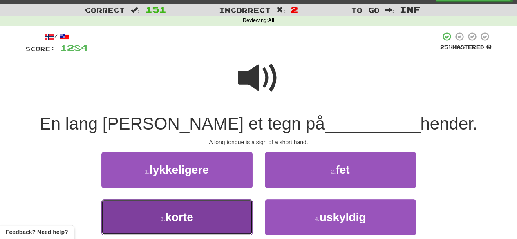
click at [230, 218] on button "3 . korte" at bounding box center [176, 218] width 151 height 36
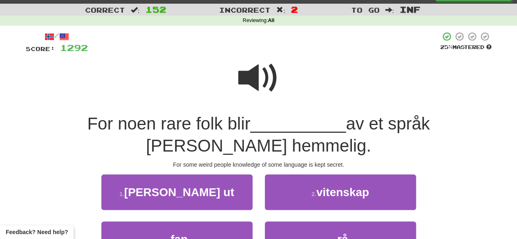
click at [263, 70] on span at bounding box center [258, 78] width 41 height 41
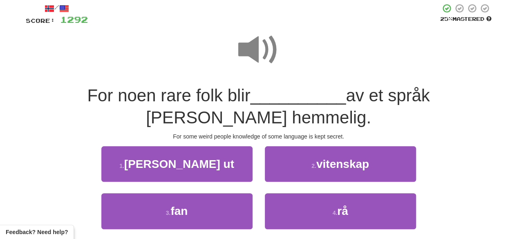
scroll to position [47, 0]
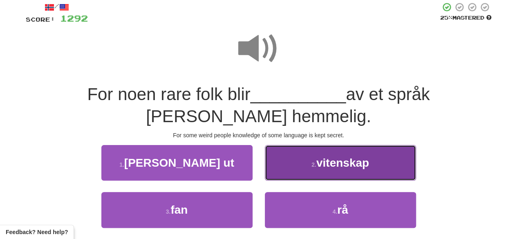
click at [301, 152] on button "2 . vitenskap" at bounding box center [340, 163] width 151 height 36
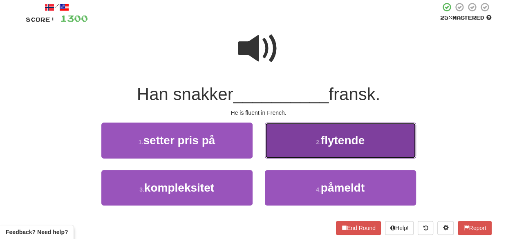
click at [311, 146] on button "2 . flytende" at bounding box center [340, 141] width 151 height 36
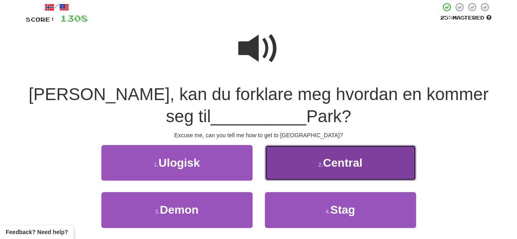
click at [285, 157] on button "2 . Central" at bounding box center [340, 163] width 151 height 36
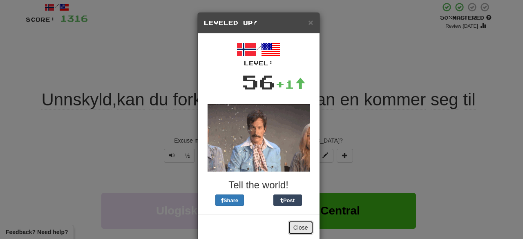
click at [295, 227] on button "Close" at bounding box center [300, 228] width 25 height 14
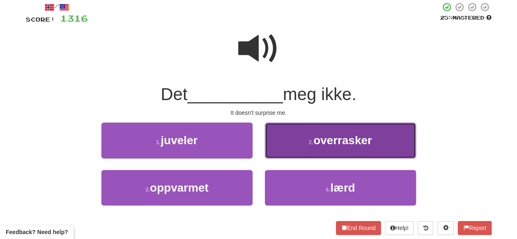
click at [294, 142] on button "2 . overrasker" at bounding box center [340, 141] width 151 height 36
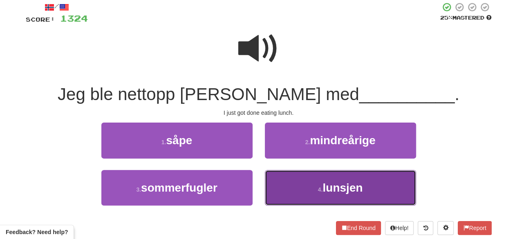
click at [294, 183] on button "4 . lunsjen" at bounding box center [340, 188] width 151 height 36
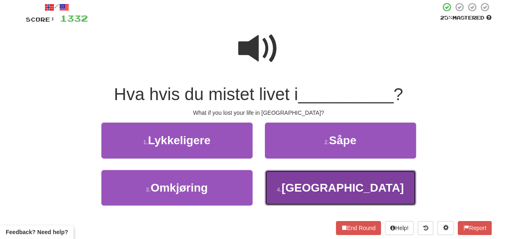
click at [292, 190] on button "4 . Irak" at bounding box center [340, 188] width 151 height 36
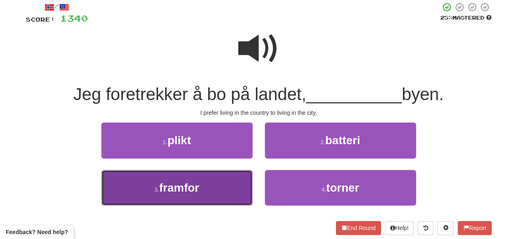
click at [220, 192] on button "3 . framfor" at bounding box center [176, 188] width 151 height 36
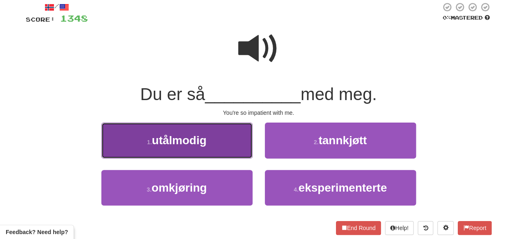
click at [209, 142] on button "1 . utålmodig" at bounding box center [176, 141] width 151 height 36
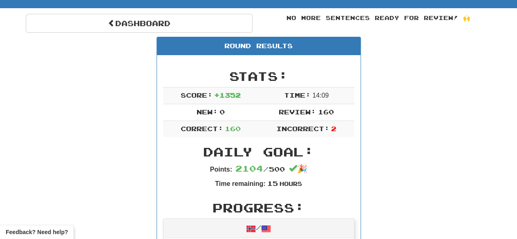
scroll to position [0, 0]
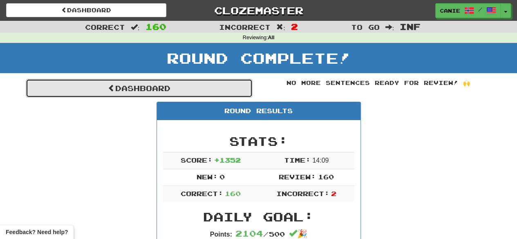
click at [130, 90] on link "Dashboard" at bounding box center [139, 88] width 227 height 19
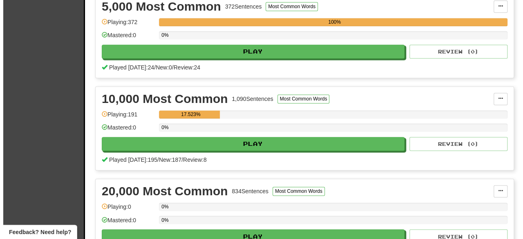
scroll to position [566, 0]
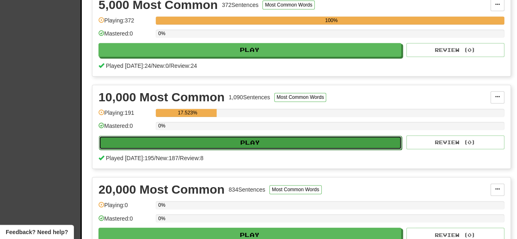
click at [280, 140] on button "Play" at bounding box center [250, 143] width 303 height 14
select select "********"
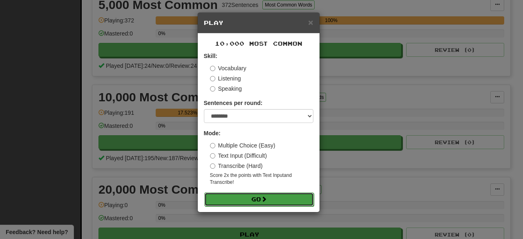
click at [265, 196] on span at bounding box center [264, 199] width 6 height 6
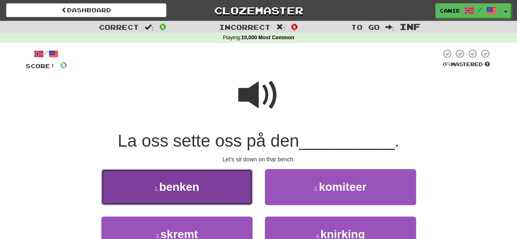
click at [198, 201] on button "1 . benken" at bounding box center [176, 187] width 151 height 36
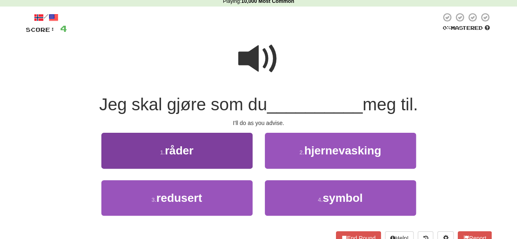
scroll to position [37, 0]
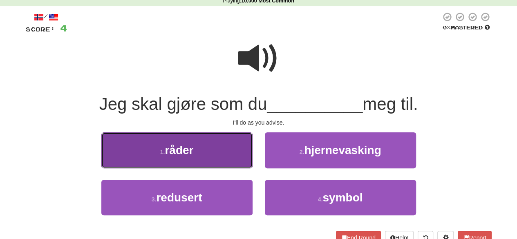
click at [206, 145] on button "1 . råder" at bounding box center [176, 150] width 151 height 36
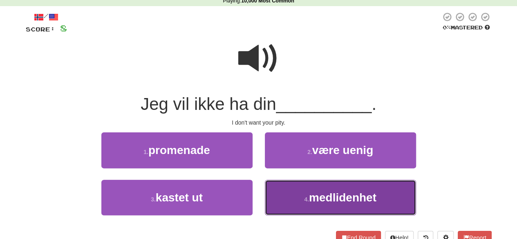
click at [303, 201] on button "4 . medlidenhet" at bounding box center [340, 198] width 151 height 36
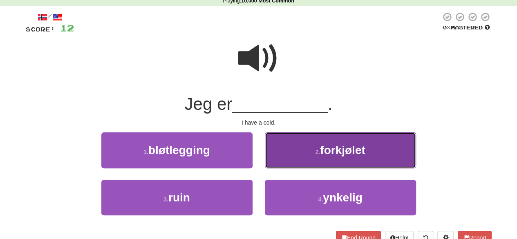
click at [299, 162] on button "2 . forkjølet" at bounding box center [340, 150] width 151 height 36
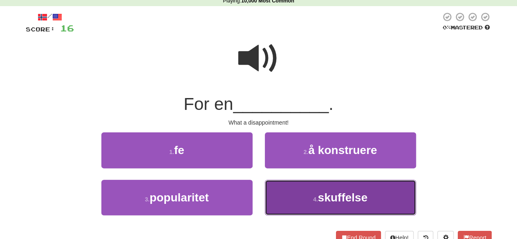
click at [319, 202] on span "skuffelse" at bounding box center [342, 197] width 49 height 13
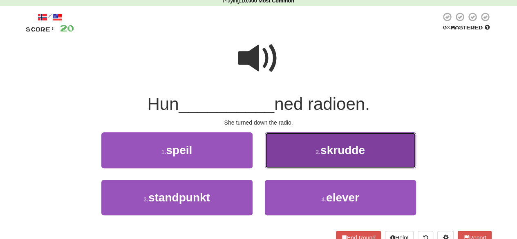
click at [284, 156] on button "2 . skrudde" at bounding box center [340, 150] width 151 height 36
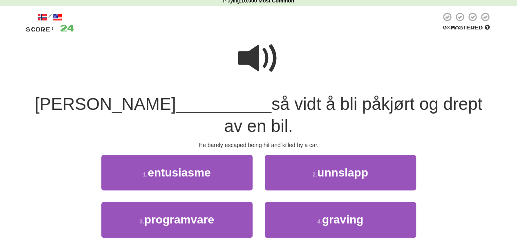
click at [255, 72] on span at bounding box center [258, 58] width 41 height 41
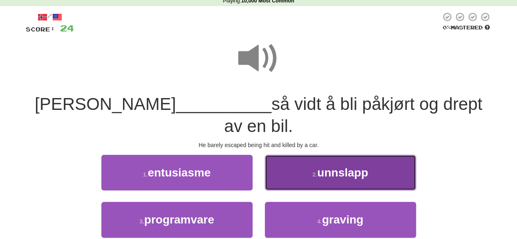
click at [337, 161] on button "2 . unnslapp" at bounding box center [340, 173] width 151 height 36
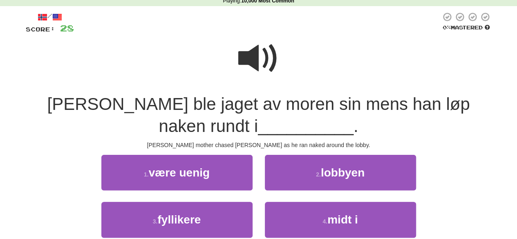
click at [258, 64] on span at bounding box center [258, 58] width 41 height 41
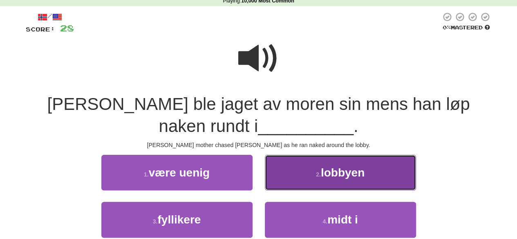
click at [317, 175] on small "2 ." at bounding box center [318, 174] width 5 height 7
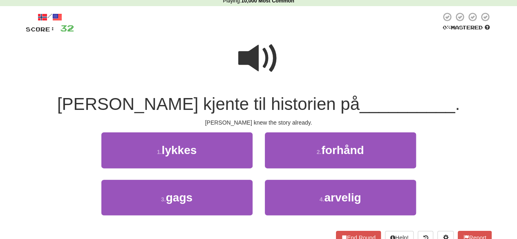
click at [262, 57] on span at bounding box center [258, 58] width 41 height 41
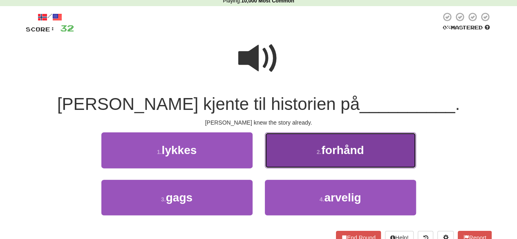
click at [288, 146] on button "2 . forhånd" at bounding box center [340, 150] width 151 height 36
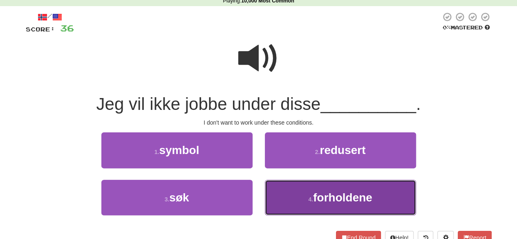
click at [289, 188] on button "4 . forholdene" at bounding box center [340, 198] width 151 height 36
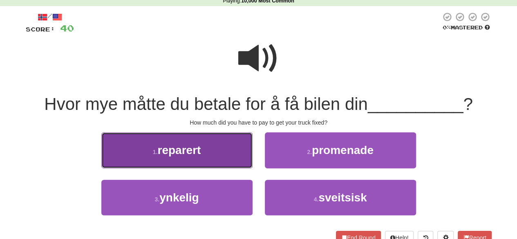
click at [216, 147] on button "1 . reparert" at bounding box center [176, 150] width 151 height 36
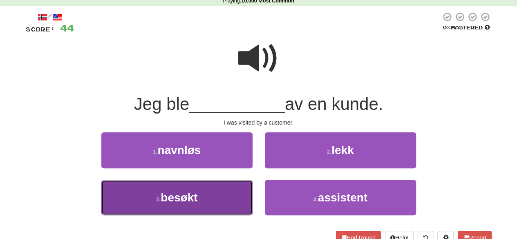
click at [213, 202] on button "3 . besøkt" at bounding box center [176, 198] width 151 height 36
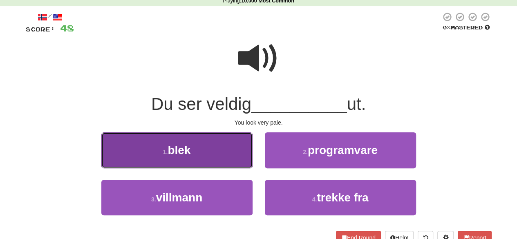
click at [222, 156] on button "1 . blek" at bounding box center [176, 150] width 151 height 36
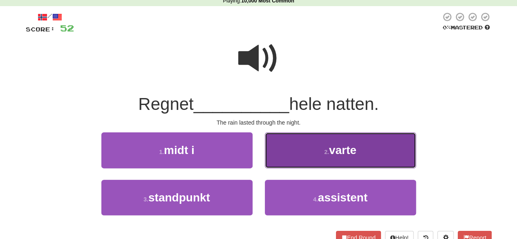
click at [293, 156] on button "2 . varte" at bounding box center [340, 150] width 151 height 36
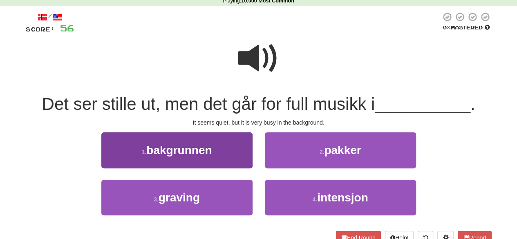
drag, startPoint x: 216, startPoint y: 171, endPoint x: 220, endPoint y: 163, distance: 9.1
click at [220, 163] on div "1 . bakgrunnen" at bounding box center [177, 155] width 164 height 47
click at [220, 163] on button "1 . bakgrunnen" at bounding box center [176, 150] width 151 height 36
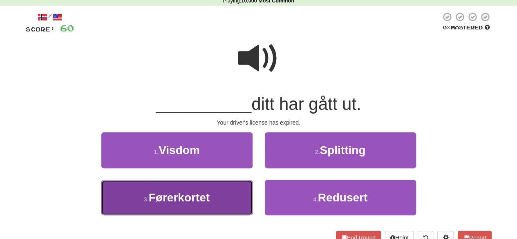
click at [232, 205] on button "3 . Førerkortet" at bounding box center [176, 198] width 151 height 36
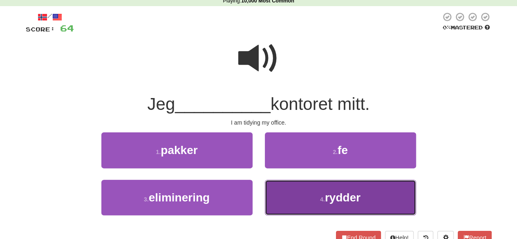
click at [281, 196] on button "4 . rydder" at bounding box center [340, 198] width 151 height 36
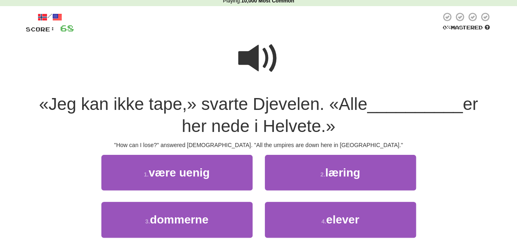
click at [263, 60] on span at bounding box center [258, 58] width 41 height 41
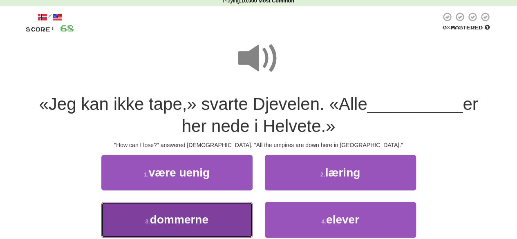
click at [191, 231] on button "3 . dommerne" at bounding box center [176, 220] width 151 height 36
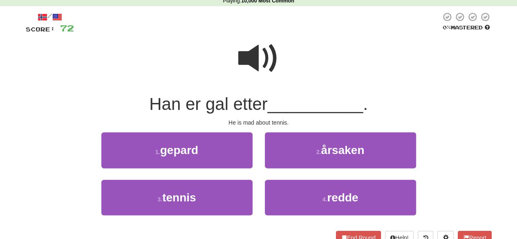
click at [263, 202] on div "4 . redde" at bounding box center [341, 203] width 164 height 47
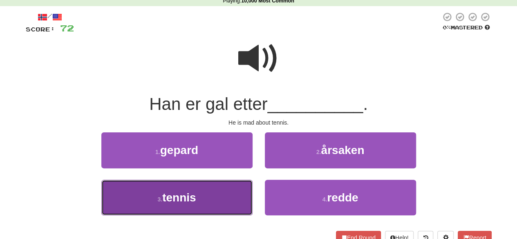
click at [201, 203] on button "3 . tennis" at bounding box center [176, 198] width 151 height 36
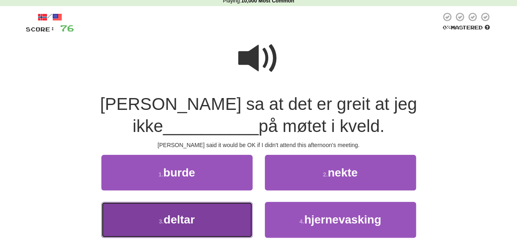
click at [213, 218] on button "3 . deltar" at bounding box center [176, 220] width 151 height 36
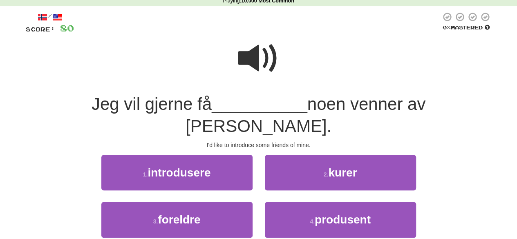
click at [271, 58] on span at bounding box center [258, 58] width 41 height 41
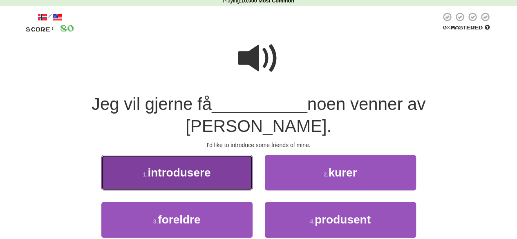
click at [233, 155] on button "1 . introdusere" at bounding box center [176, 173] width 151 height 36
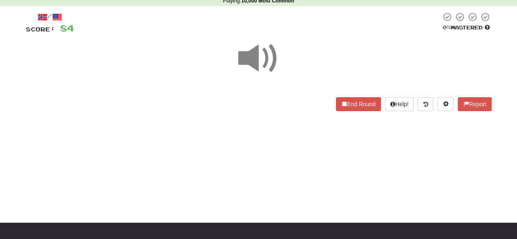
click at [225, 155] on div "Dashboard Clozemaster Canie / Toggle Dropdown Dashboard Leaderboard Activity Fe…" at bounding box center [258, 82] width 517 height 239
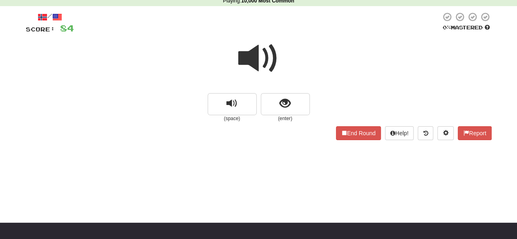
click at [255, 60] on span at bounding box center [258, 58] width 41 height 41
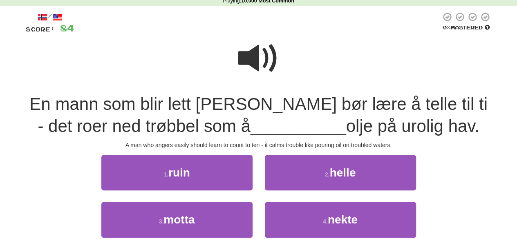
click at [255, 60] on span at bounding box center [258, 58] width 41 height 41
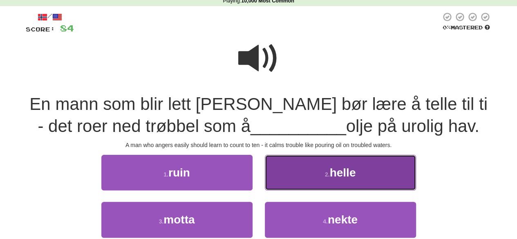
click at [292, 160] on button "2 . helle" at bounding box center [340, 173] width 151 height 36
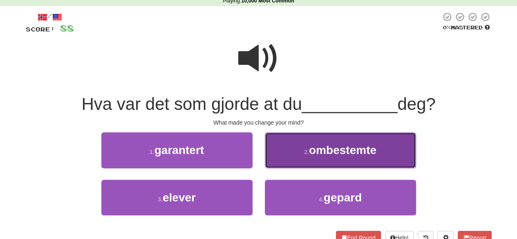
click at [309, 156] on button "2 . ombestemte" at bounding box center [340, 150] width 151 height 36
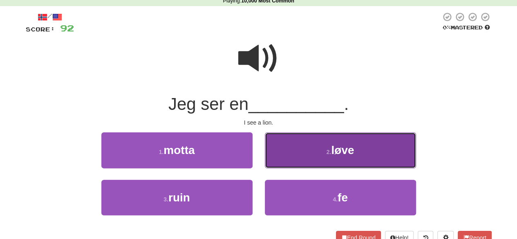
click at [325, 153] on button "2 . løve" at bounding box center [340, 150] width 151 height 36
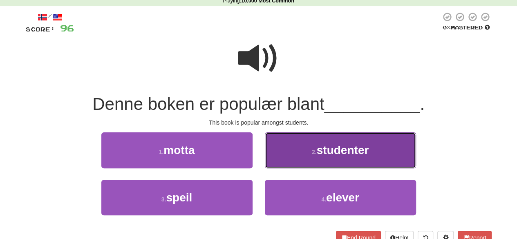
click at [304, 168] on button "2 . studenter" at bounding box center [340, 150] width 151 height 36
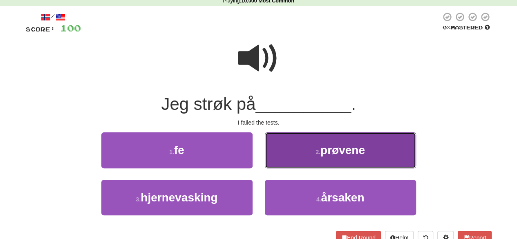
click at [302, 152] on button "2 . prøvene" at bounding box center [340, 150] width 151 height 36
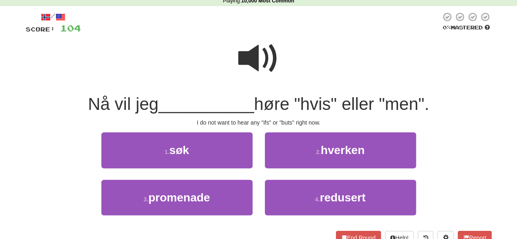
click at [264, 50] on span at bounding box center [258, 58] width 41 height 41
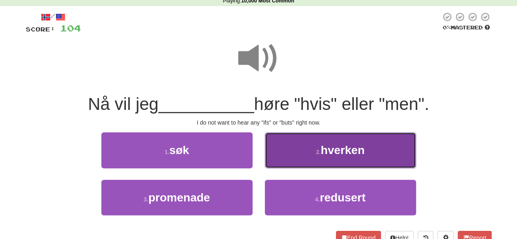
click at [289, 160] on button "2 . hverken" at bounding box center [340, 150] width 151 height 36
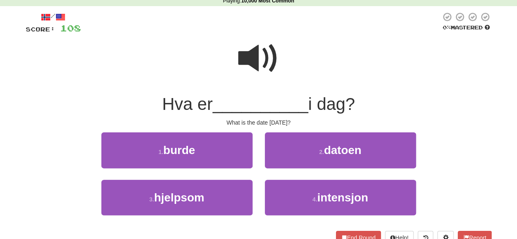
click at [268, 55] on span at bounding box center [258, 58] width 41 height 41
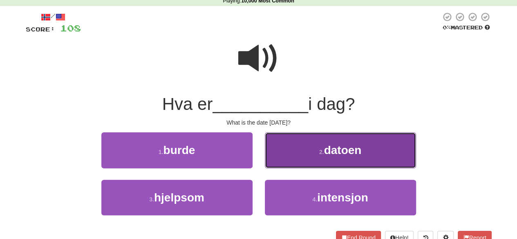
click at [306, 157] on button "2 . datoen" at bounding box center [340, 150] width 151 height 36
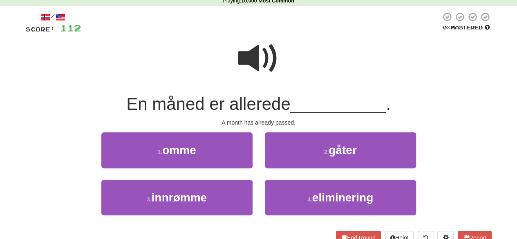
click at [270, 63] on span at bounding box center [258, 58] width 41 height 41
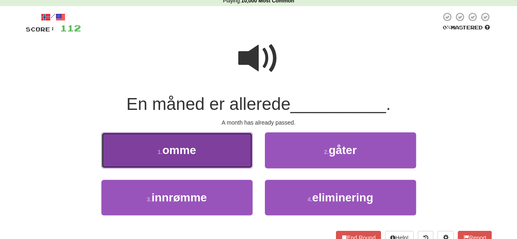
click at [227, 149] on button "1 . omme" at bounding box center [176, 150] width 151 height 36
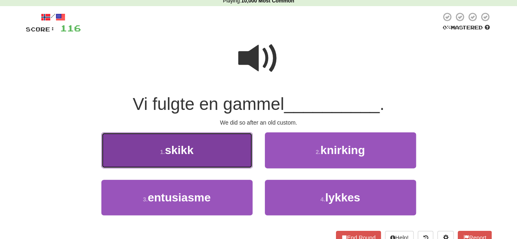
click at [198, 147] on button "1 . skikk" at bounding box center [176, 150] width 151 height 36
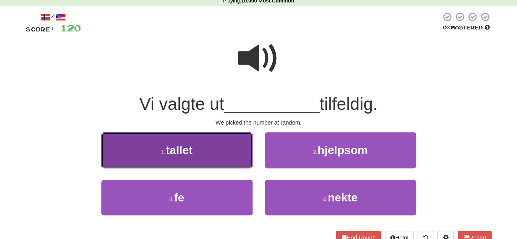
click at [217, 151] on button "1 . tallet" at bounding box center [176, 150] width 151 height 36
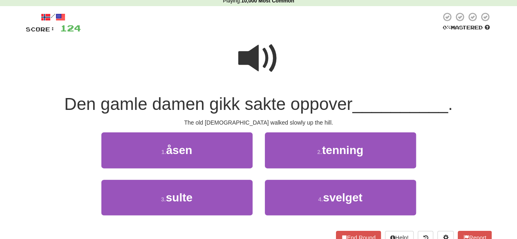
click at [254, 47] on span at bounding box center [258, 58] width 41 height 41
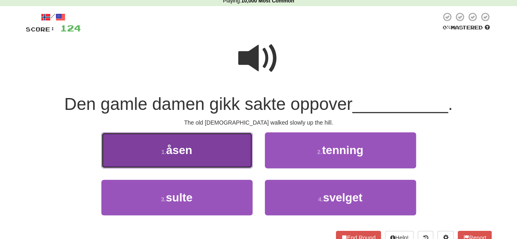
click at [222, 147] on button "1 . åsen" at bounding box center [176, 150] width 151 height 36
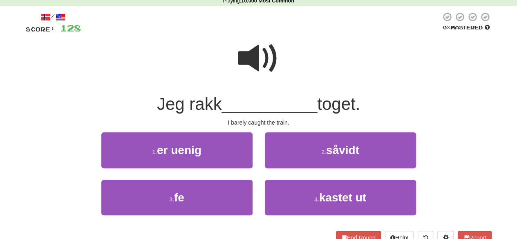
click at [271, 56] on span at bounding box center [258, 58] width 41 height 41
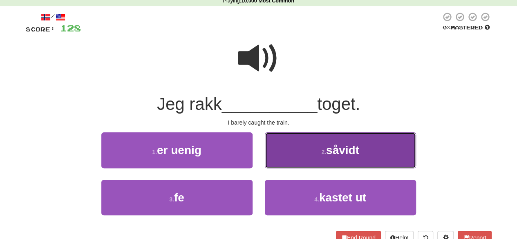
click at [303, 151] on button "2 . såvidt" at bounding box center [340, 150] width 151 height 36
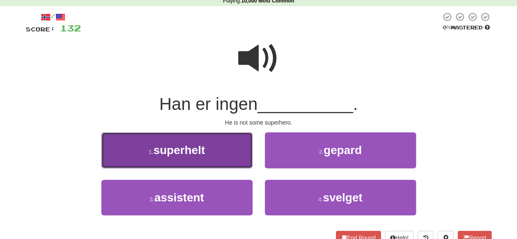
click at [218, 147] on button "1 . superhelt" at bounding box center [176, 150] width 151 height 36
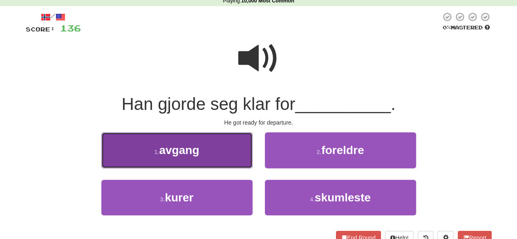
click at [204, 161] on button "1 . avgang" at bounding box center [176, 150] width 151 height 36
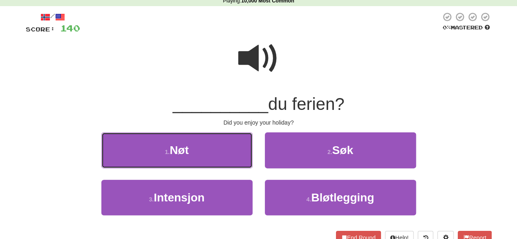
click at [204, 161] on button "1 . Nøt" at bounding box center [176, 150] width 151 height 36
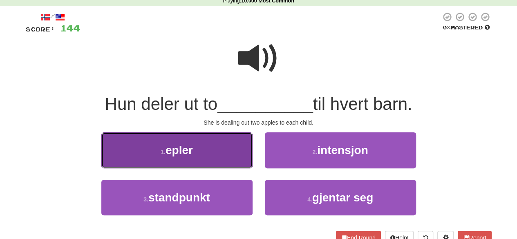
click at [217, 152] on button "1 . epler" at bounding box center [176, 150] width 151 height 36
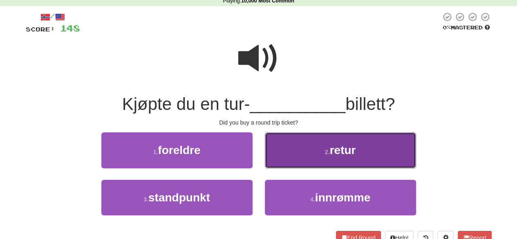
click at [290, 149] on button "2 . retur" at bounding box center [340, 150] width 151 height 36
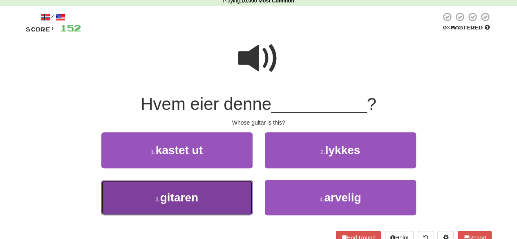
click at [200, 198] on button "3 . gitaren" at bounding box center [176, 198] width 151 height 36
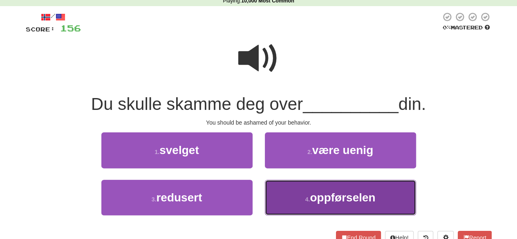
click at [294, 198] on button "4 . oppførselen" at bounding box center [340, 198] width 151 height 36
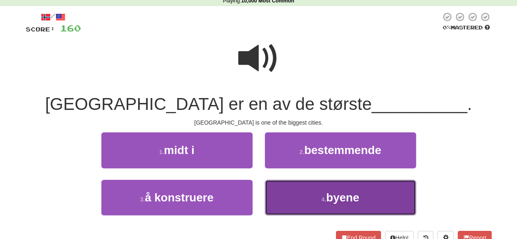
click at [292, 199] on button "4 . byene" at bounding box center [340, 198] width 151 height 36
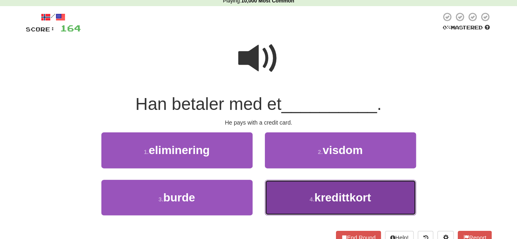
click at [294, 195] on button "4 . kredittkort" at bounding box center [340, 198] width 151 height 36
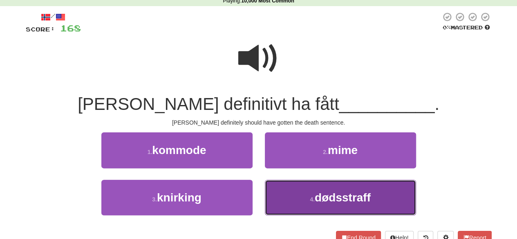
click at [310, 199] on small "4 ." at bounding box center [312, 199] width 5 height 7
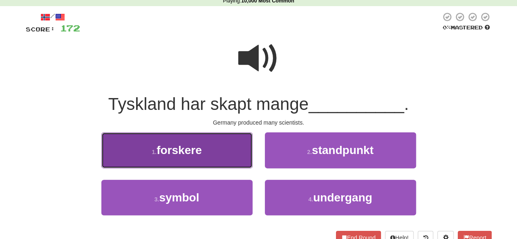
click at [218, 158] on button "1 . forskere" at bounding box center [176, 150] width 151 height 36
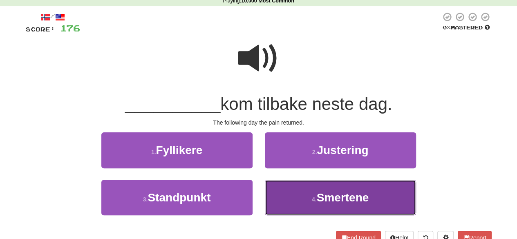
click at [314, 193] on button "4 . Smertene" at bounding box center [340, 198] width 151 height 36
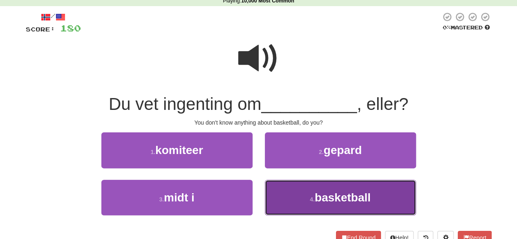
click at [334, 197] on span "basketball" at bounding box center [343, 197] width 56 height 13
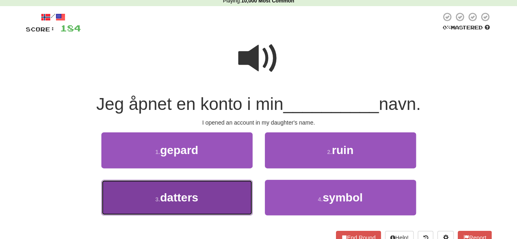
click at [222, 192] on button "3 . datters" at bounding box center [176, 198] width 151 height 36
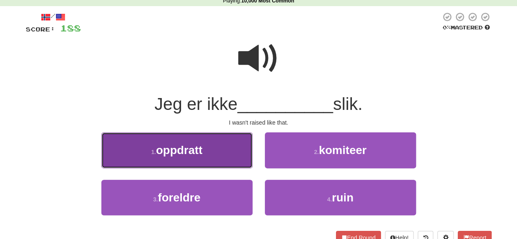
click at [212, 158] on button "1 . oppdratt" at bounding box center [176, 150] width 151 height 36
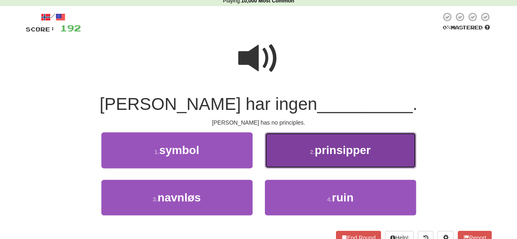
click at [285, 157] on button "2 . prinsipper" at bounding box center [340, 150] width 151 height 36
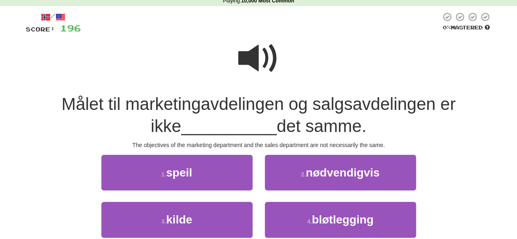
click at [247, 51] on span at bounding box center [258, 58] width 41 height 41
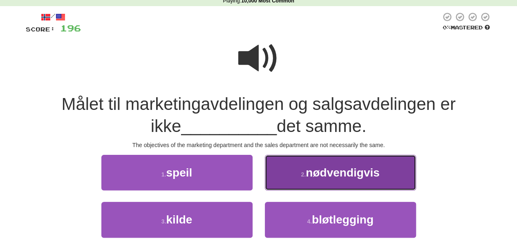
click at [308, 177] on span "nødvendigvis" at bounding box center [343, 172] width 74 height 13
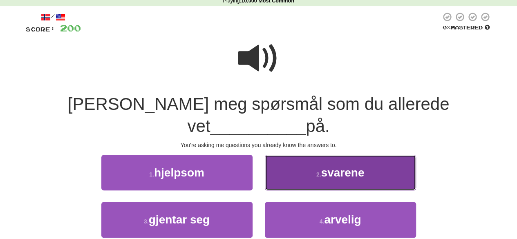
click at [286, 155] on button "2 . svarene" at bounding box center [340, 173] width 151 height 36
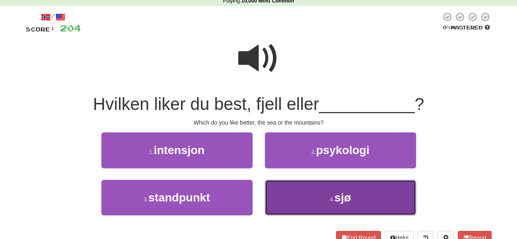
click at [318, 194] on button "4 . sjø" at bounding box center [340, 198] width 151 height 36
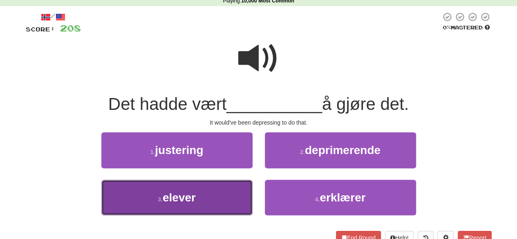
click at [200, 204] on button "3 . elever" at bounding box center [176, 198] width 151 height 36
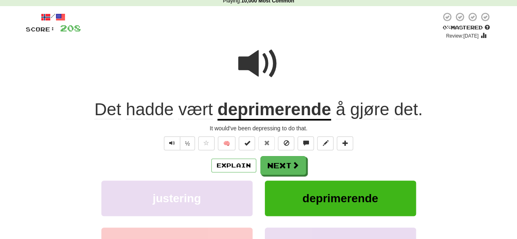
click at [253, 64] on span at bounding box center [258, 63] width 41 height 41
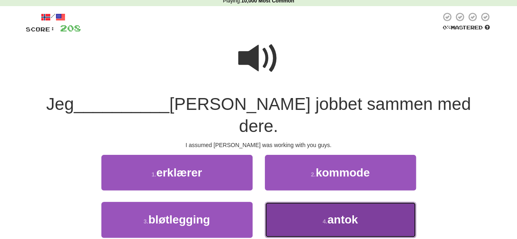
click at [314, 202] on button "4 . antok" at bounding box center [340, 220] width 151 height 36
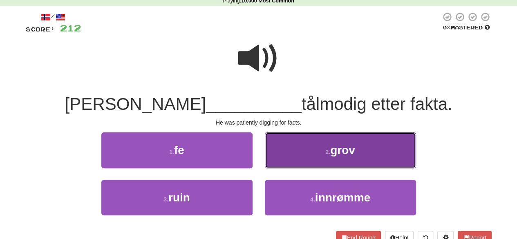
click at [304, 160] on button "2 . grov" at bounding box center [340, 150] width 151 height 36
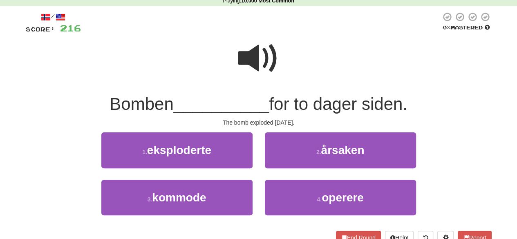
click at [267, 58] on span at bounding box center [258, 58] width 41 height 41
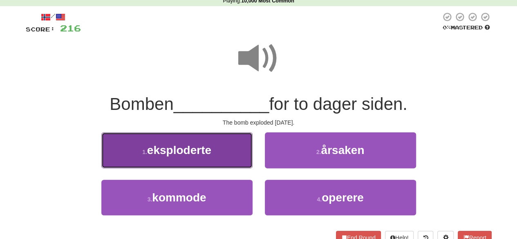
click at [203, 151] on span "eksploderte" at bounding box center [179, 150] width 64 height 13
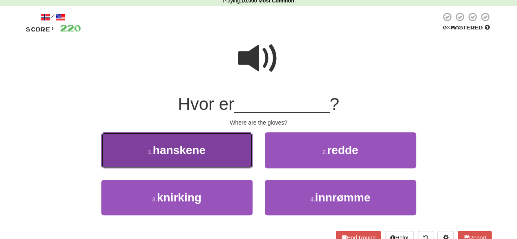
click at [206, 166] on button "1 . hanskene" at bounding box center [176, 150] width 151 height 36
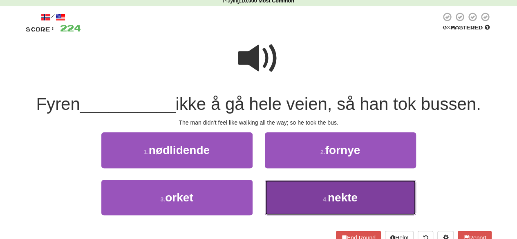
click at [294, 208] on button "4 . nekte" at bounding box center [340, 198] width 151 height 36
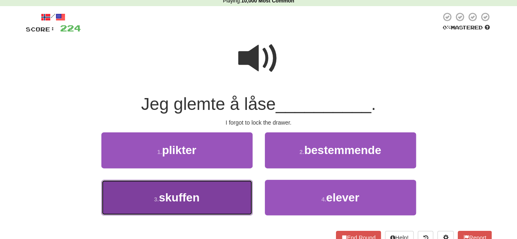
click at [241, 189] on button "3 . skuffen" at bounding box center [176, 198] width 151 height 36
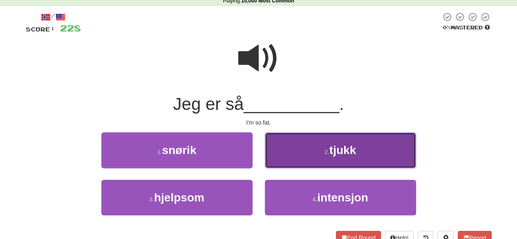
click at [299, 165] on button "2 . tjukk" at bounding box center [340, 150] width 151 height 36
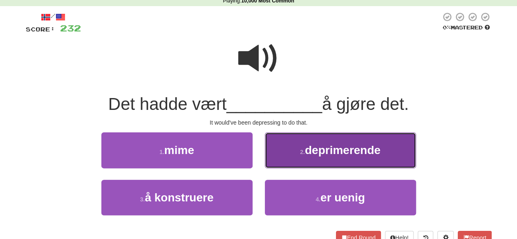
click at [290, 155] on button "2 . deprimerende" at bounding box center [340, 150] width 151 height 36
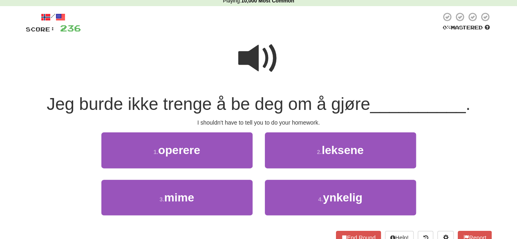
click at [263, 162] on div "2 . leksene" at bounding box center [341, 155] width 164 height 47
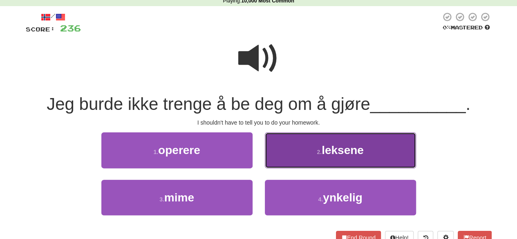
click at [273, 161] on button "2 . leksene" at bounding box center [340, 150] width 151 height 36
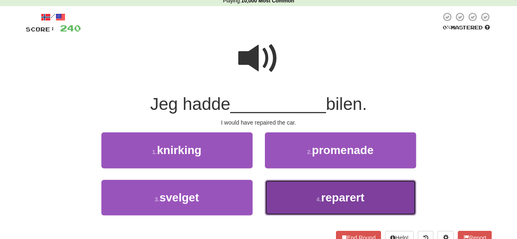
click at [299, 202] on button "4 . reparert" at bounding box center [340, 198] width 151 height 36
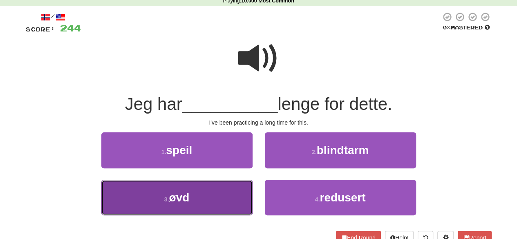
click at [220, 196] on button "3 . øvd" at bounding box center [176, 198] width 151 height 36
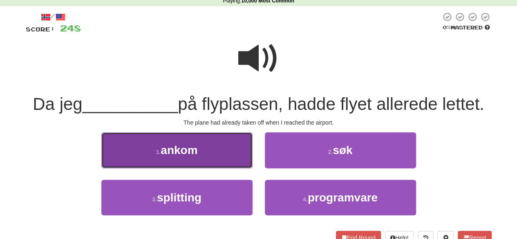
click at [204, 149] on button "1 . ankom" at bounding box center [176, 150] width 151 height 36
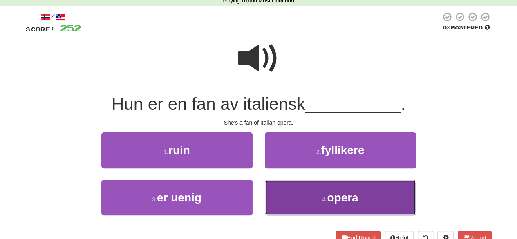
click at [312, 207] on button "4 . opera" at bounding box center [340, 198] width 151 height 36
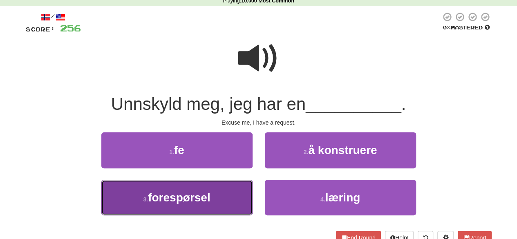
click at [232, 192] on button "3 . forespørsel" at bounding box center [176, 198] width 151 height 36
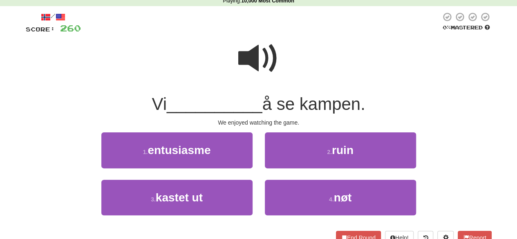
click at [238, 58] on div at bounding box center [259, 64] width 466 height 58
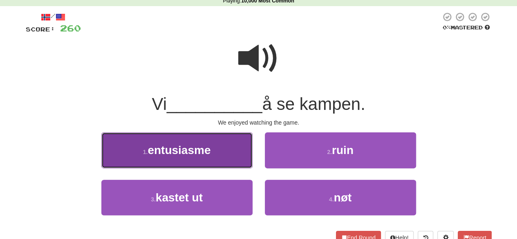
click at [187, 149] on span "entusiasme" at bounding box center [179, 150] width 63 height 13
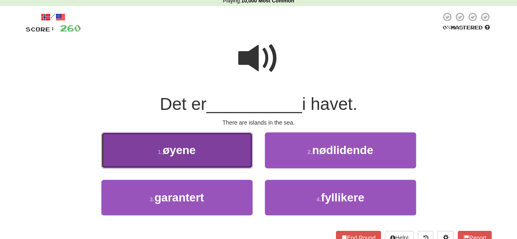
click at [196, 150] on span "øyene" at bounding box center [179, 150] width 33 height 13
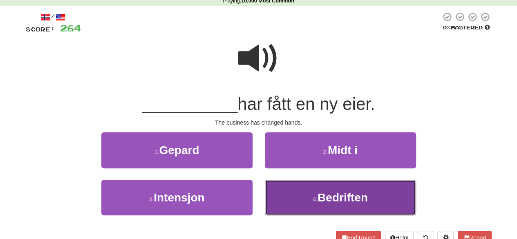
click at [290, 197] on button "4 . Bedriften" at bounding box center [340, 198] width 151 height 36
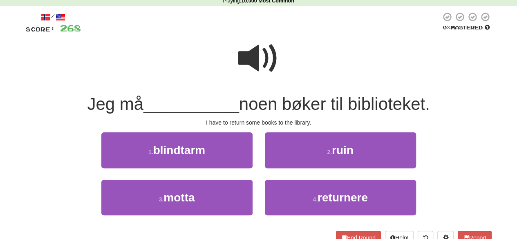
click at [259, 65] on span at bounding box center [258, 58] width 41 height 41
click at [259, 62] on span at bounding box center [258, 58] width 41 height 41
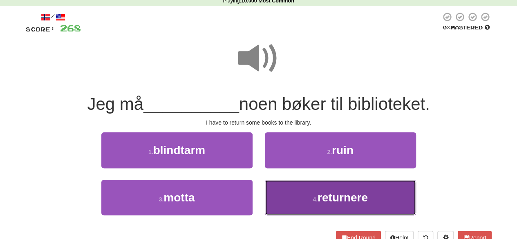
click at [299, 212] on button "4 . returnere" at bounding box center [340, 198] width 151 height 36
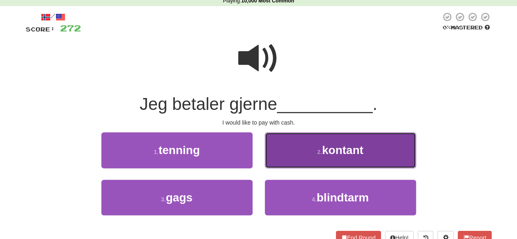
click at [280, 163] on button "2 . kontant" at bounding box center [340, 150] width 151 height 36
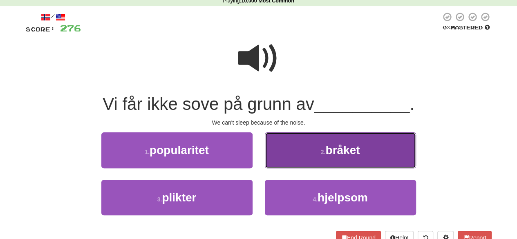
click at [307, 152] on button "2 . bråket" at bounding box center [340, 150] width 151 height 36
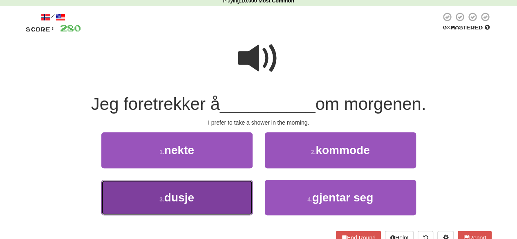
click at [222, 200] on button "3 . dusje" at bounding box center [176, 198] width 151 height 36
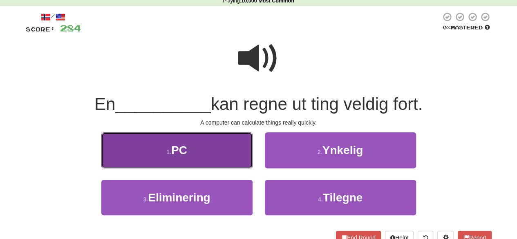
click at [215, 157] on button "1 . PC" at bounding box center [176, 150] width 151 height 36
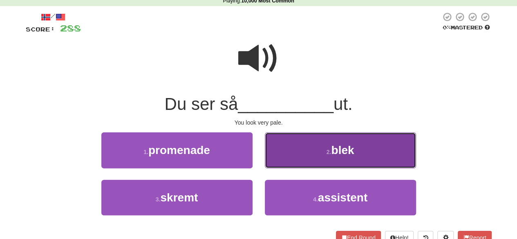
click at [278, 160] on button "2 . blek" at bounding box center [340, 150] width 151 height 36
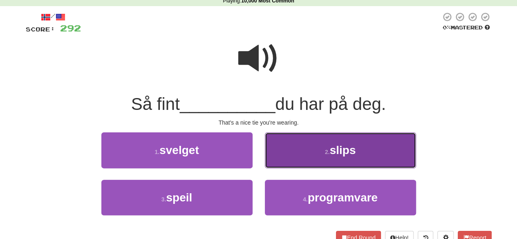
click at [296, 154] on button "2 . slips" at bounding box center [340, 150] width 151 height 36
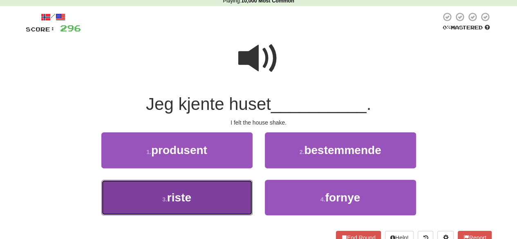
click at [214, 198] on button "3 . riste" at bounding box center [176, 198] width 151 height 36
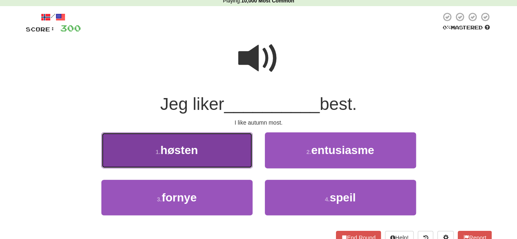
click at [212, 156] on button "1 . høsten" at bounding box center [176, 150] width 151 height 36
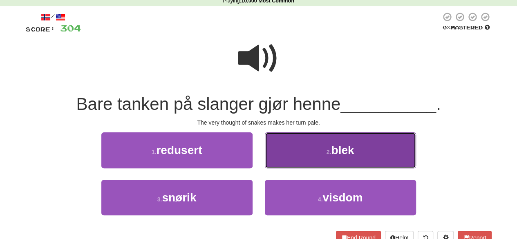
click at [324, 147] on button "2 . blek" at bounding box center [340, 150] width 151 height 36
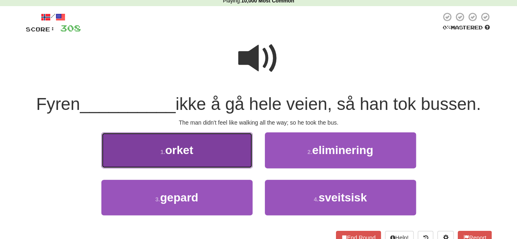
click at [204, 160] on button "1 . orket" at bounding box center [176, 150] width 151 height 36
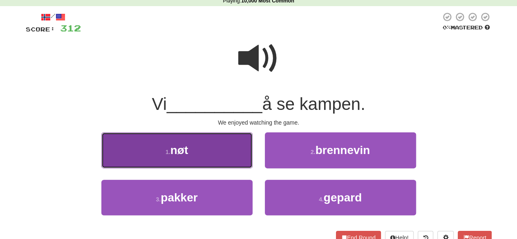
click at [227, 159] on button "1 . nøt" at bounding box center [176, 150] width 151 height 36
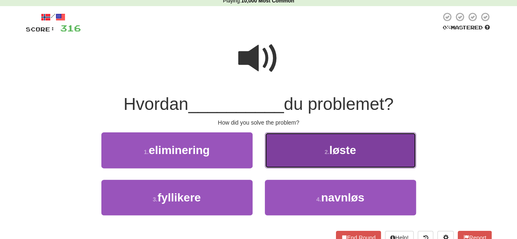
click at [324, 162] on button "2 . løste" at bounding box center [340, 150] width 151 height 36
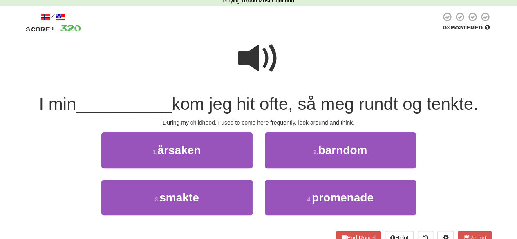
click at [256, 55] on span at bounding box center [258, 58] width 41 height 41
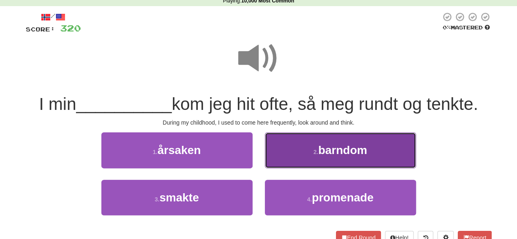
click at [313, 147] on button "2 . barndom" at bounding box center [340, 150] width 151 height 36
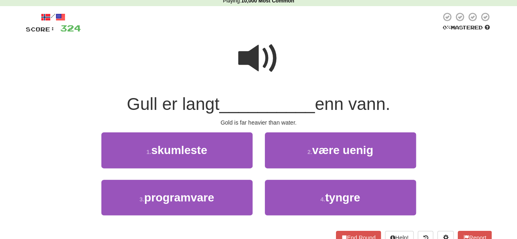
click at [252, 43] on span at bounding box center [258, 58] width 41 height 41
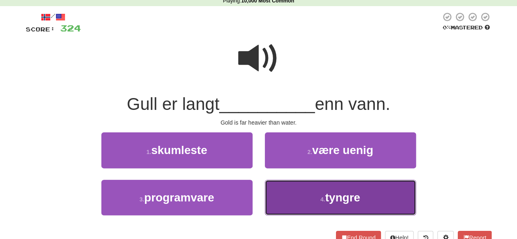
click at [311, 202] on button "4 . tyngre" at bounding box center [340, 198] width 151 height 36
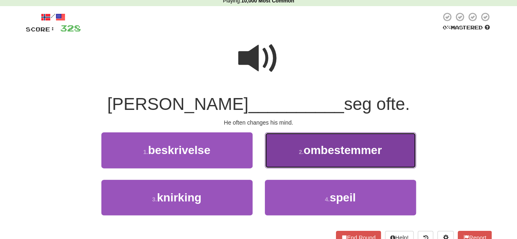
click at [305, 153] on span "ombestemmer" at bounding box center [343, 150] width 78 height 13
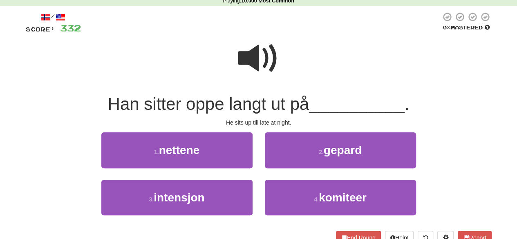
click at [245, 60] on span at bounding box center [258, 58] width 41 height 41
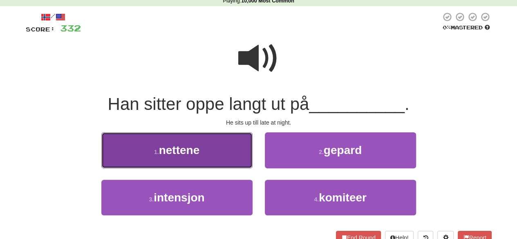
click at [221, 156] on button "1 . nettene" at bounding box center [176, 150] width 151 height 36
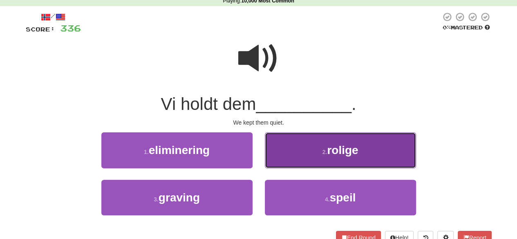
click at [290, 152] on button "2 . rolige" at bounding box center [340, 150] width 151 height 36
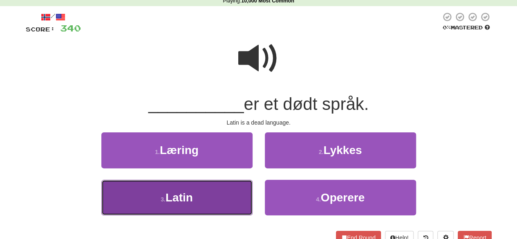
click at [221, 195] on button "3 . Latin" at bounding box center [176, 198] width 151 height 36
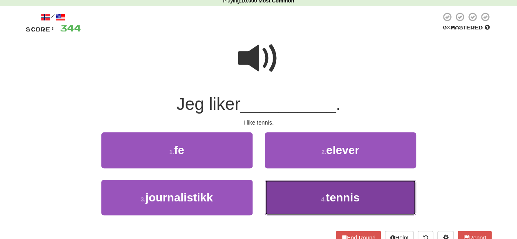
click at [308, 200] on button "4 . tennis" at bounding box center [340, 198] width 151 height 36
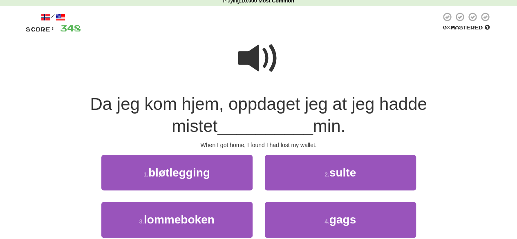
click at [250, 45] on span at bounding box center [258, 58] width 41 height 41
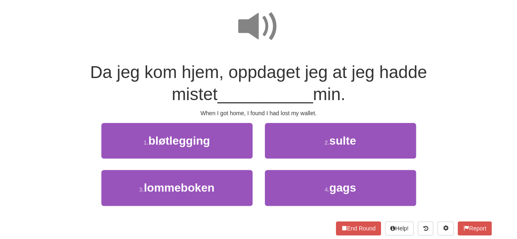
scroll to position [69, 0]
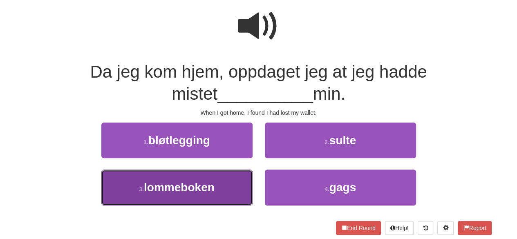
click at [231, 178] on button "3 . lommeboken" at bounding box center [176, 188] width 151 height 36
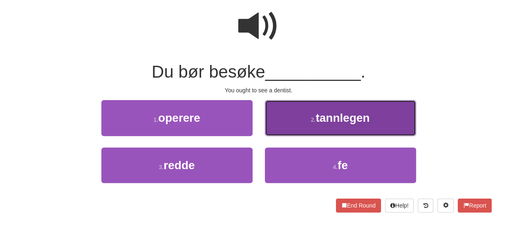
click at [276, 128] on button "2 . tannlegen" at bounding box center [340, 118] width 151 height 36
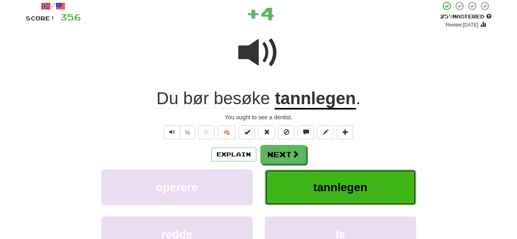
scroll to position [47, 0]
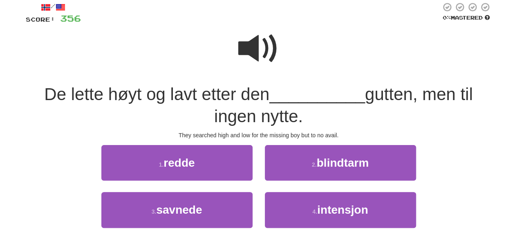
click at [258, 37] on span at bounding box center [258, 48] width 41 height 41
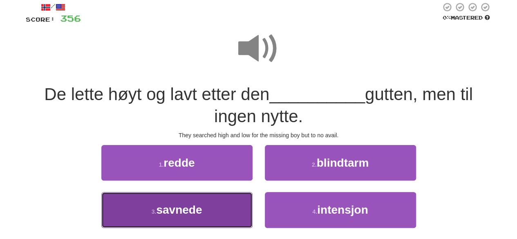
click at [221, 218] on button "3 . savnede" at bounding box center [176, 210] width 151 height 36
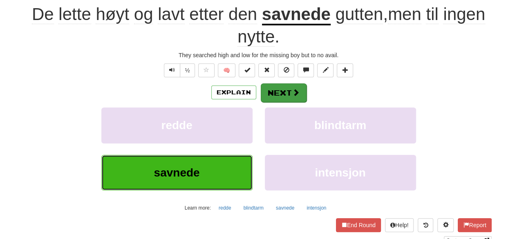
scroll to position [132, 0]
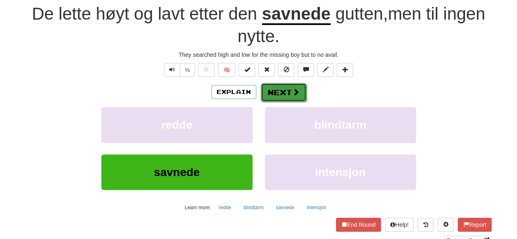
click at [276, 90] on button "Next" at bounding box center [284, 92] width 46 height 19
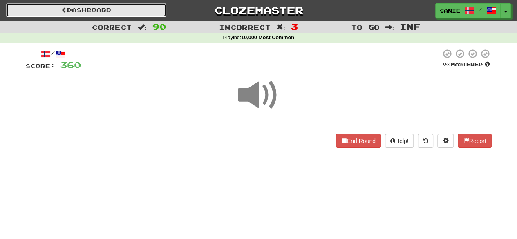
click at [111, 15] on link "Dashboard" at bounding box center [86, 10] width 160 height 14
